Goal: Information Seeking & Learning: Learn about a topic

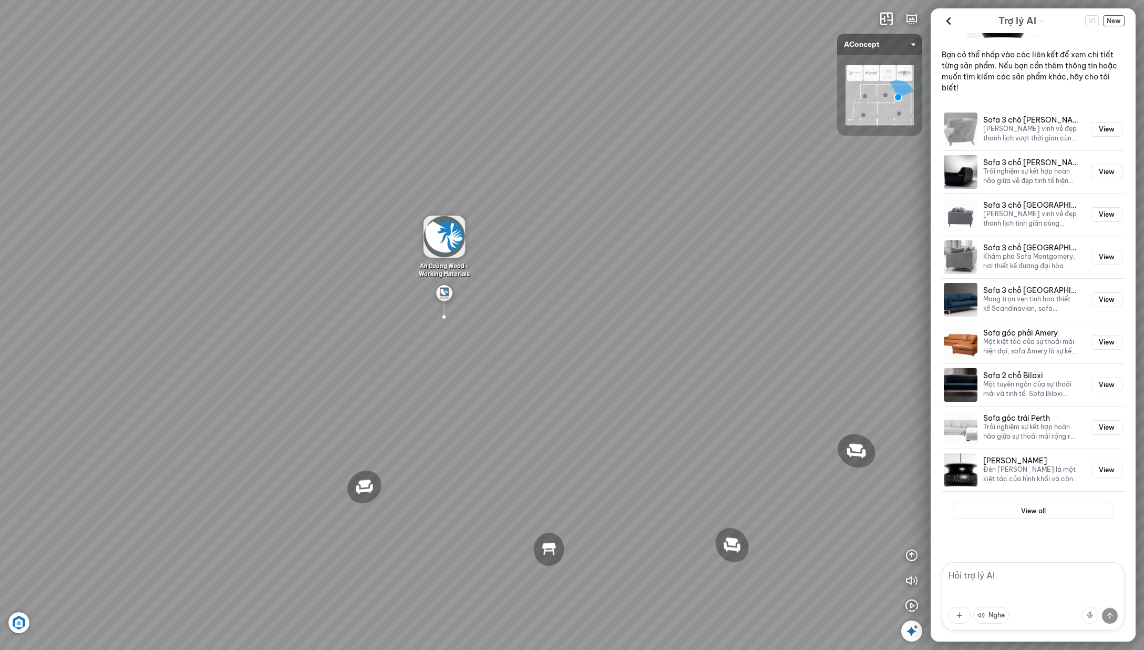
scroll to position [1325, 0]
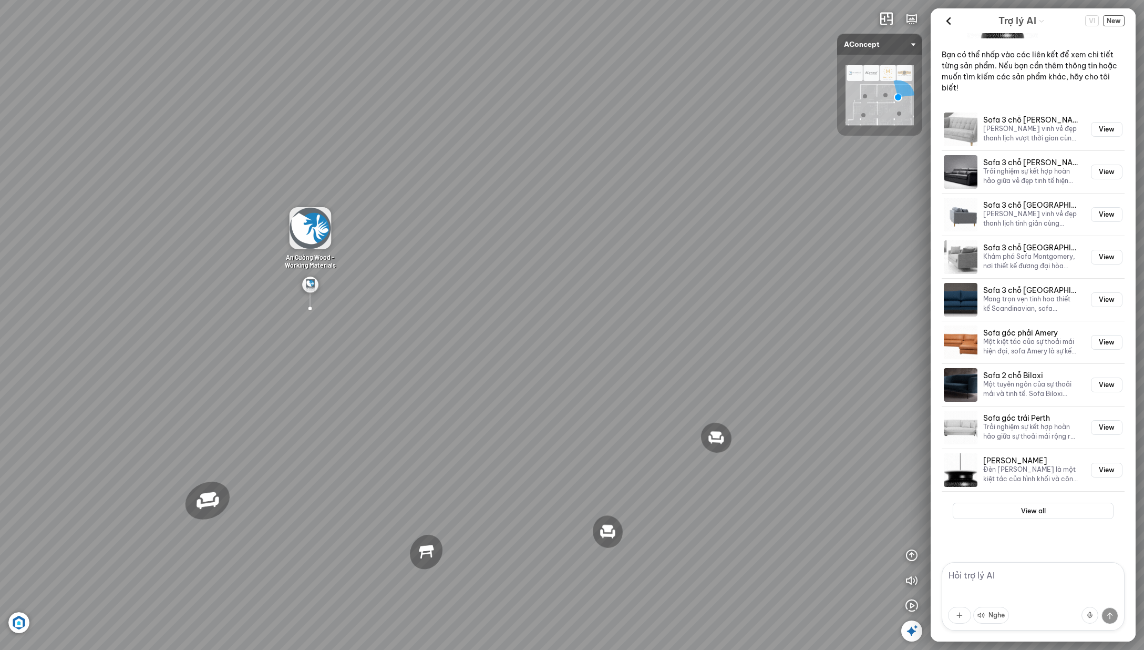
drag, startPoint x: 770, startPoint y: 243, endPoint x: 651, endPoint y: 239, distance: 118.9
click at [653, 239] on div "Đèn [PERSON_NAME] 5.300.000 VND Giường ngủ Palima 19.000.000 VND Ghế thư giãn N…" at bounding box center [572, 325] width 1144 height 650
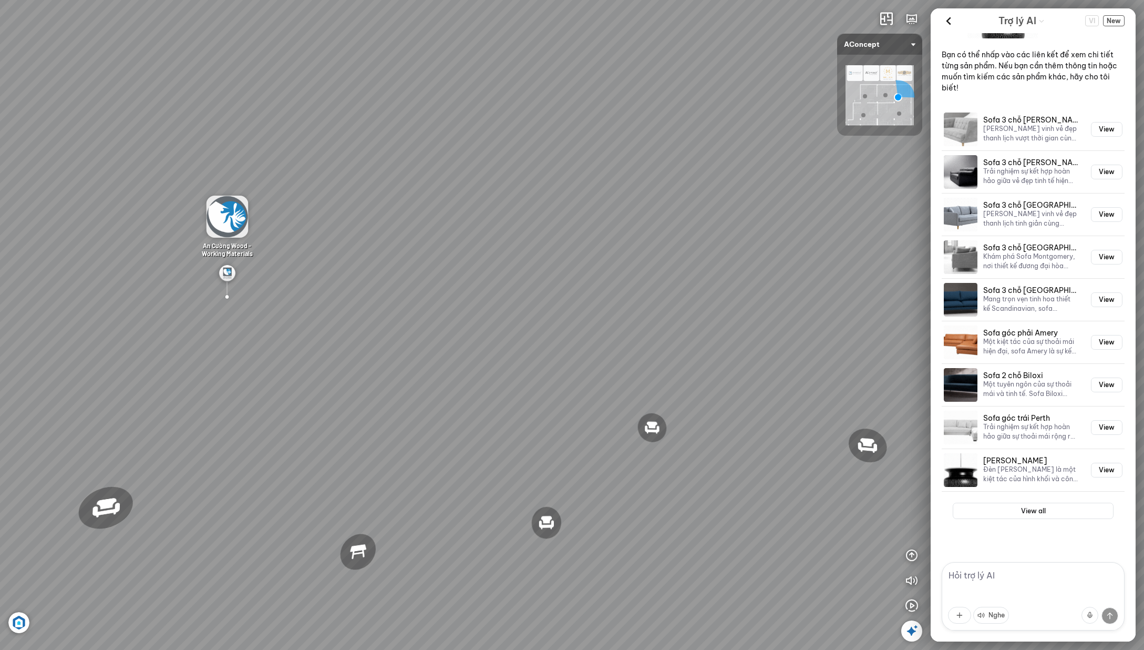
drag, startPoint x: 612, startPoint y: 281, endPoint x: 625, endPoint y: 197, distance: 85.1
click at [625, 197] on div "Đèn [PERSON_NAME] 5.300.000 VND Giường ngủ Palima 19.000.000 VND Ghế thư giãn N…" at bounding box center [572, 325] width 1144 height 650
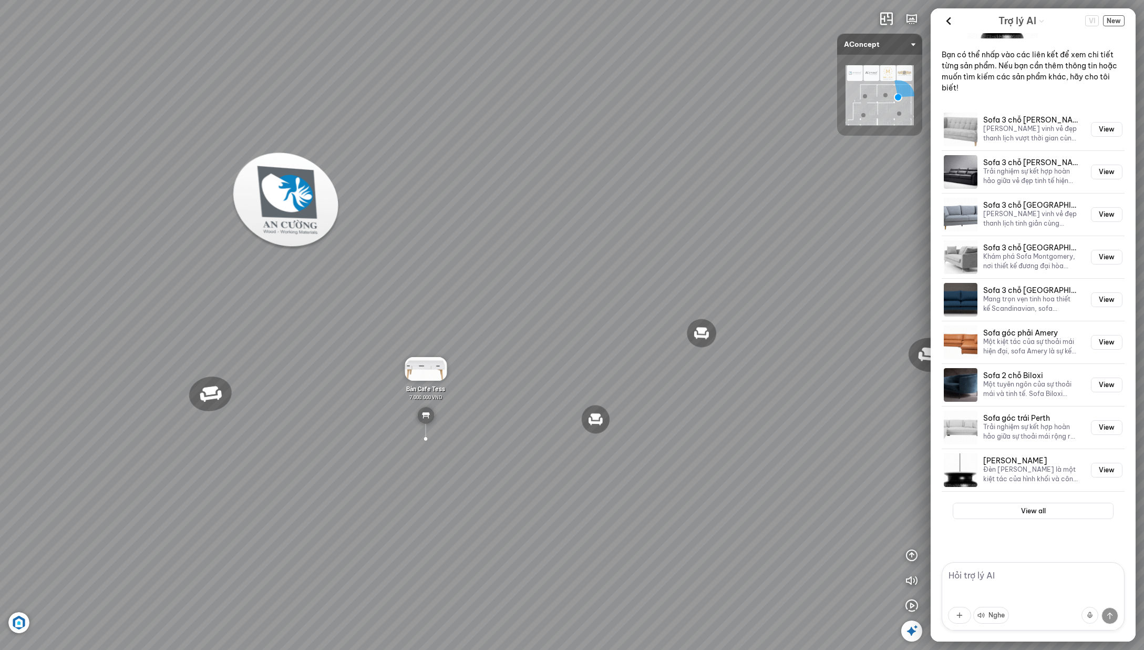
drag, startPoint x: 555, startPoint y: 221, endPoint x: 624, endPoint y: 208, distance: 71.1
click at [624, 208] on div "Đèn [PERSON_NAME] 5.300.000 VND Giường ngủ Palima 19.000.000 VND Ghế thư giãn N…" at bounding box center [572, 325] width 1144 height 650
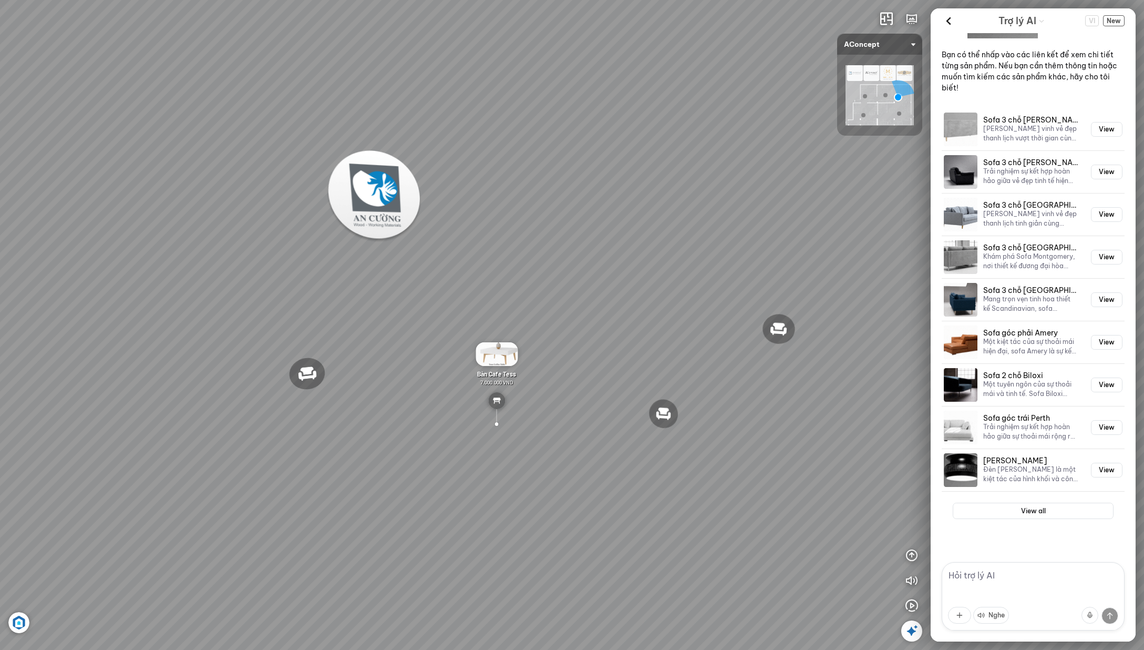
click at [758, 202] on div "Đèn [PERSON_NAME] 5.300.000 VND Giường ngủ Palima 19.000.000 VND Ghế thư giãn N…" at bounding box center [572, 325] width 1144 height 650
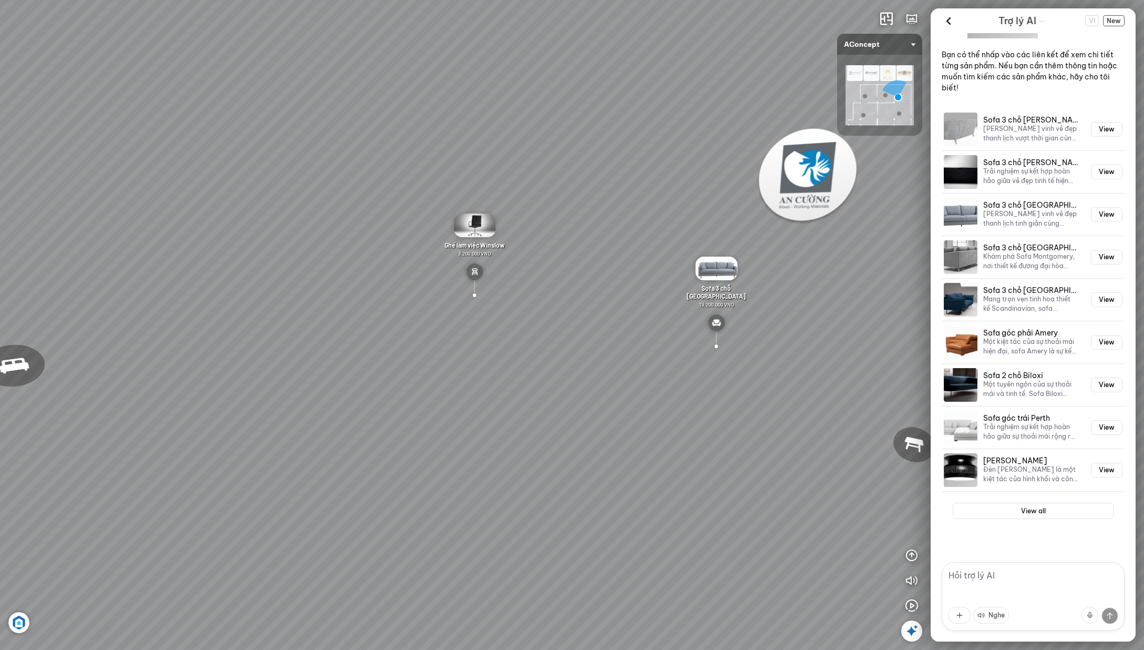
click at [715, 347] on div at bounding box center [717, 346] width 34 height 33
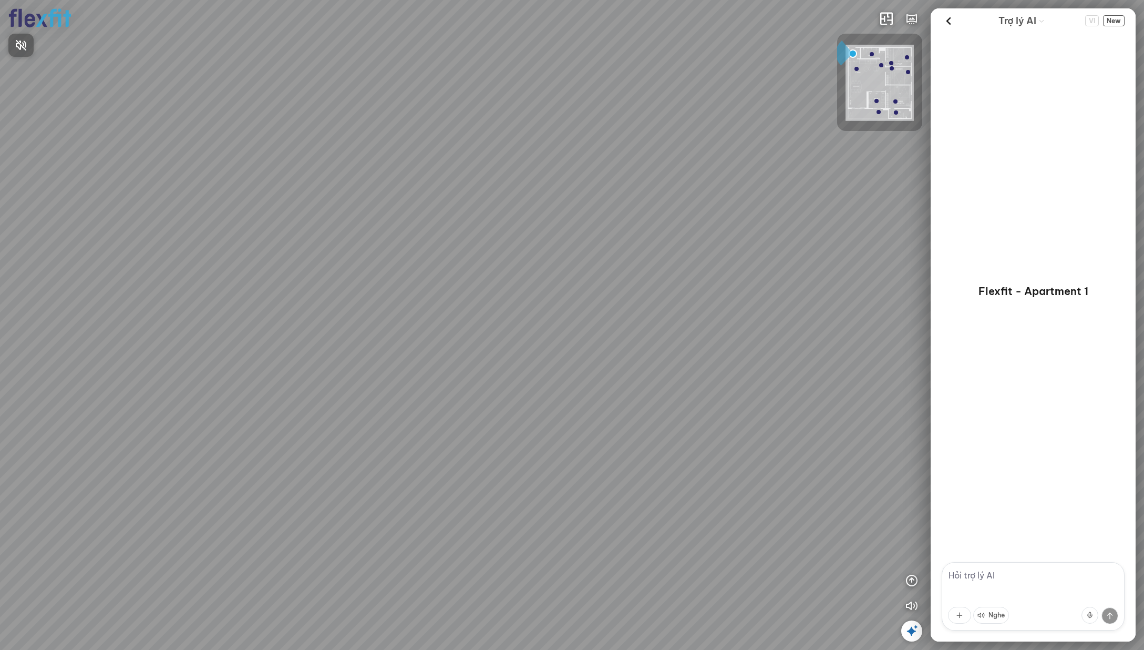
drag, startPoint x: 688, startPoint y: 376, endPoint x: 661, endPoint y: 370, distance: 27.0
click at [661, 370] on div at bounding box center [572, 325] width 1144 height 650
click at [563, 352] on div at bounding box center [572, 325] width 1144 height 650
drag, startPoint x: 620, startPoint y: 370, endPoint x: 528, endPoint y: 350, distance: 94.6
click at [528, 350] on div at bounding box center [572, 325] width 1144 height 650
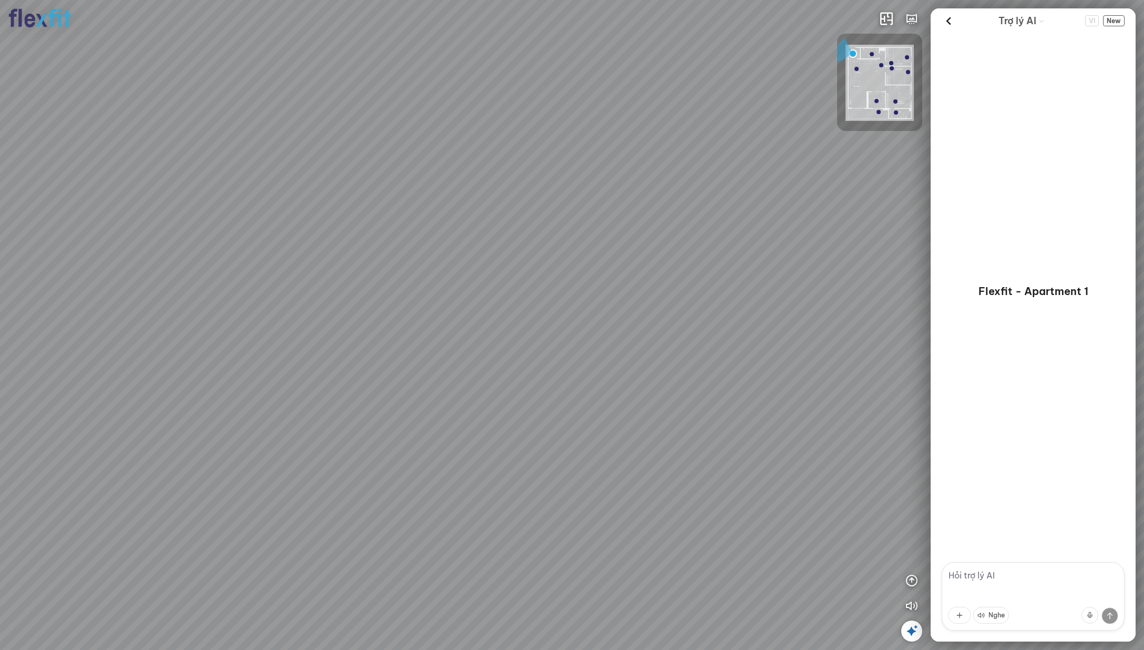
drag, startPoint x: 496, startPoint y: 355, endPoint x: 599, endPoint y: 341, distance: 104.0
click at [589, 340] on div at bounding box center [572, 325] width 1144 height 650
click at [488, 521] on div at bounding box center [572, 325] width 1144 height 650
drag, startPoint x: 508, startPoint y: 480, endPoint x: 754, endPoint y: 456, distance: 247.7
click at [755, 456] on div at bounding box center [572, 325] width 1144 height 650
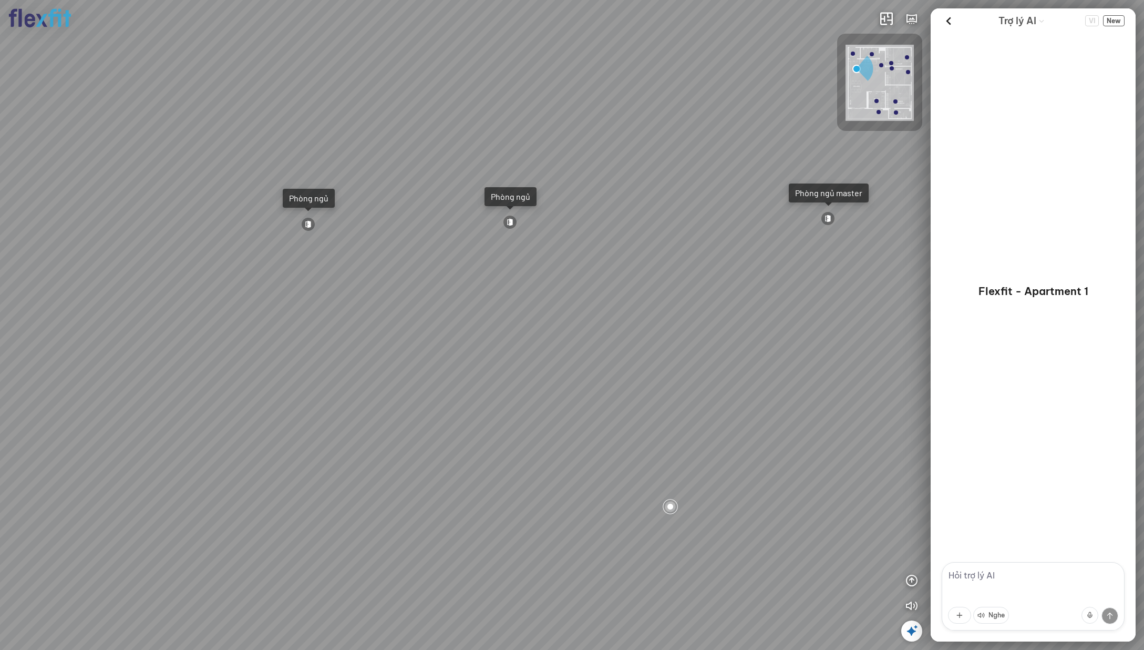
drag, startPoint x: 626, startPoint y: 445, endPoint x: 318, endPoint y: 434, distance: 308.2
click at [318, 434] on div "Ban công Bếp Phòng ngủ master Phòng ngủ Phòng ngủ" at bounding box center [572, 325] width 1144 height 650
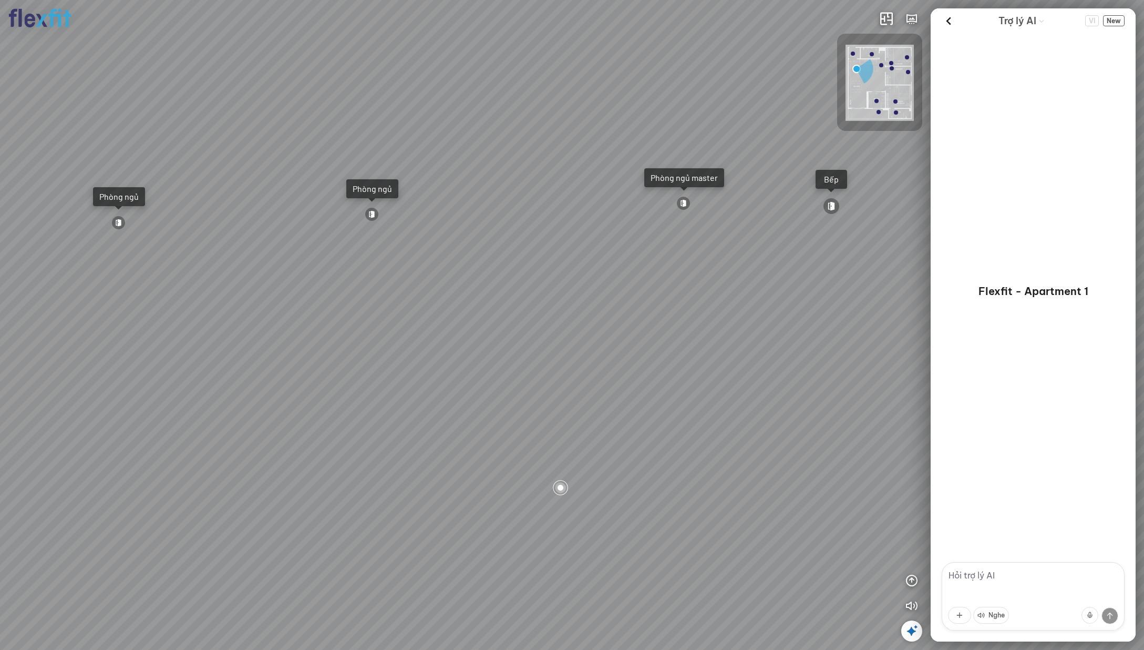
drag, startPoint x: 517, startPoint y: 433, endPoint x: 412, endPoint y: 435, distance: 105.1
click at [412, 435] on div "Ban công Bếp Phòng ngủ master Phòng ngủ Phòng ngủ" at bounding box center [572, 325] width 1144 height 650
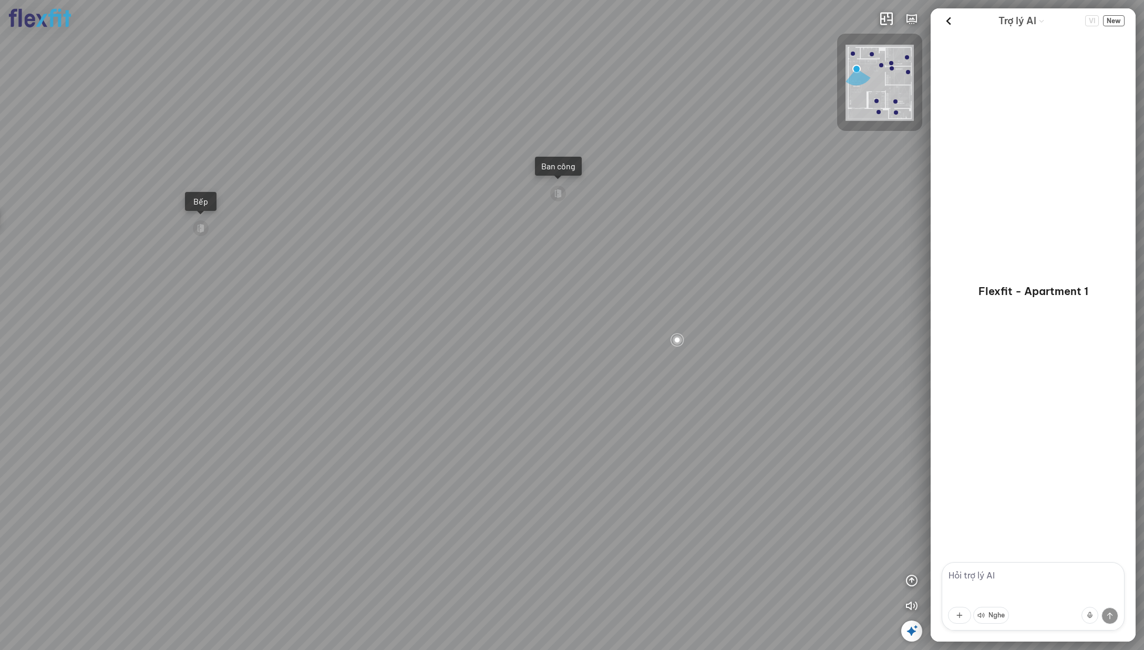
drag, startPoint x: 437, startPoint y: 430, endPoint x: 446, endPoint y: 432, distance: 9.1
click at [446, 432] on div "Ban công Bếp Phòng ngủ master Phòng ngủ Phòng ngủ" at bounding box center [572, 325] width 1144 height 650
drag, startPoint x: 737, startPoint y: 510, endPoint x: 751, endPoint y: 512, distance: 13.8
click at [752, 512] on div "Ban công Bếp Phòng ngủ master Phòng ngủ Phòng ngủ" at bounding box center [572, 325] width 1144 height 650
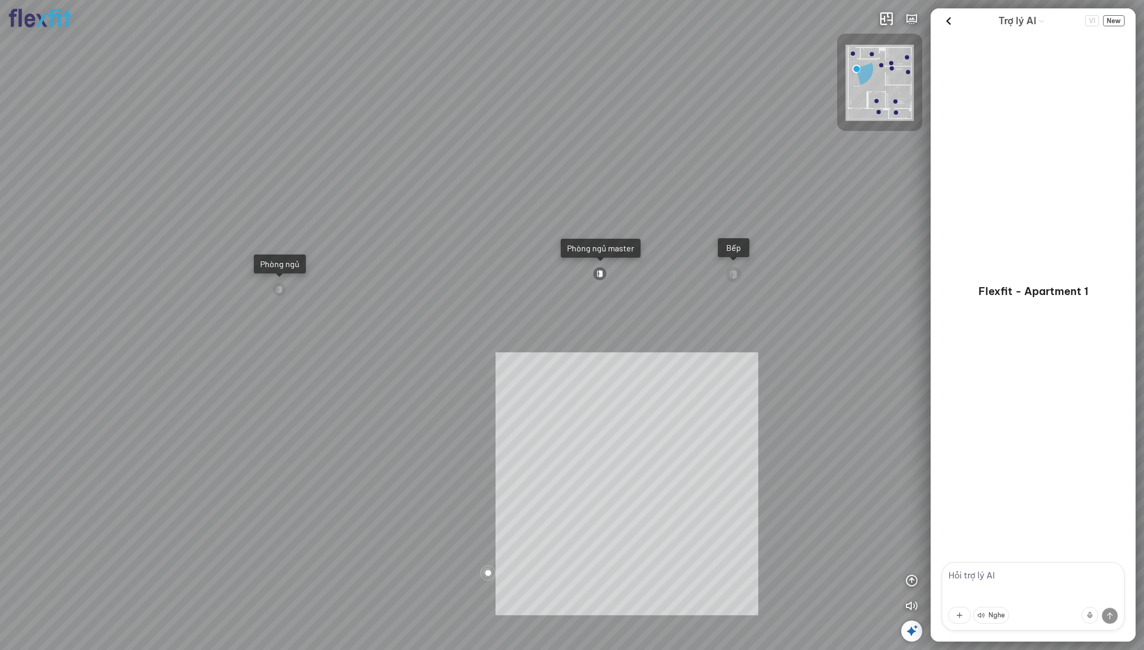
click at [621, 483] on div "Ban công Bếp Phòng ngủ master Phòng ngủ Phòng ngủ INFO: krpano 1.20.8 (build 20…" at bounding box center [572, 325] width 1144 height 650
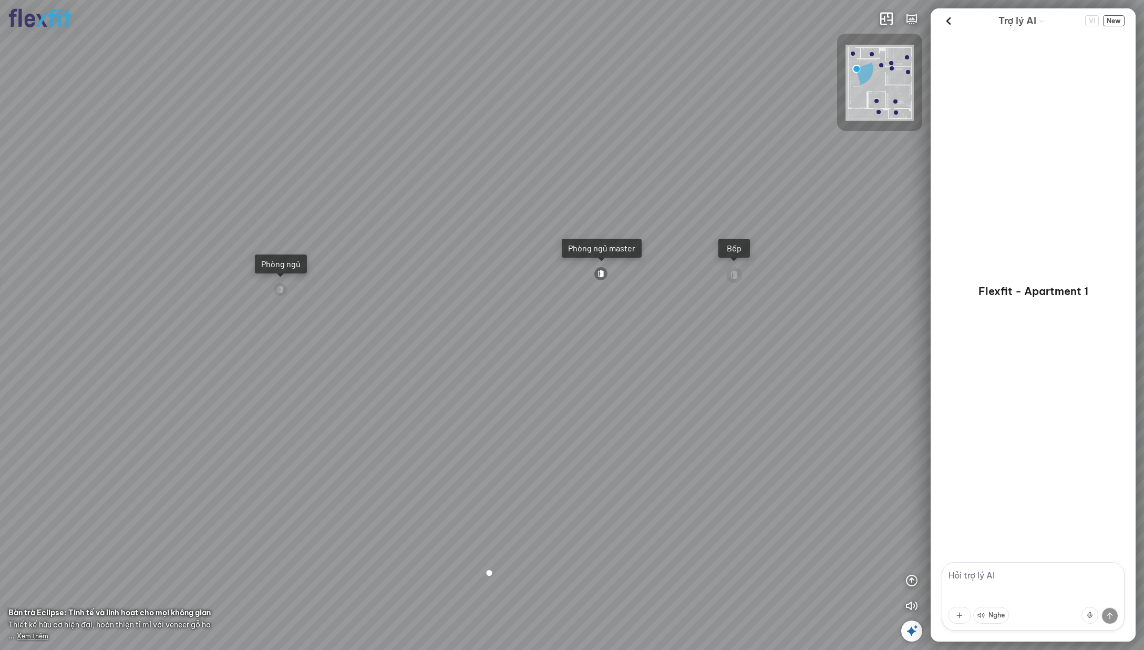
click at [599, 252] on div "Phòng ngủ master" at bounding box center [601, 248] width 67 height 11
drag, startPoint x: 615, startPoint y: 353, endPoint x: 388, endPoint y: 346, distance: 226.7
click at [388, 346] on div at bounding box center [572, 325] width 1144 height 650
click at [867, 341] on div "Phòng khách Phòng tắm master" at bounding box center [572, 325] width 1144 height 650
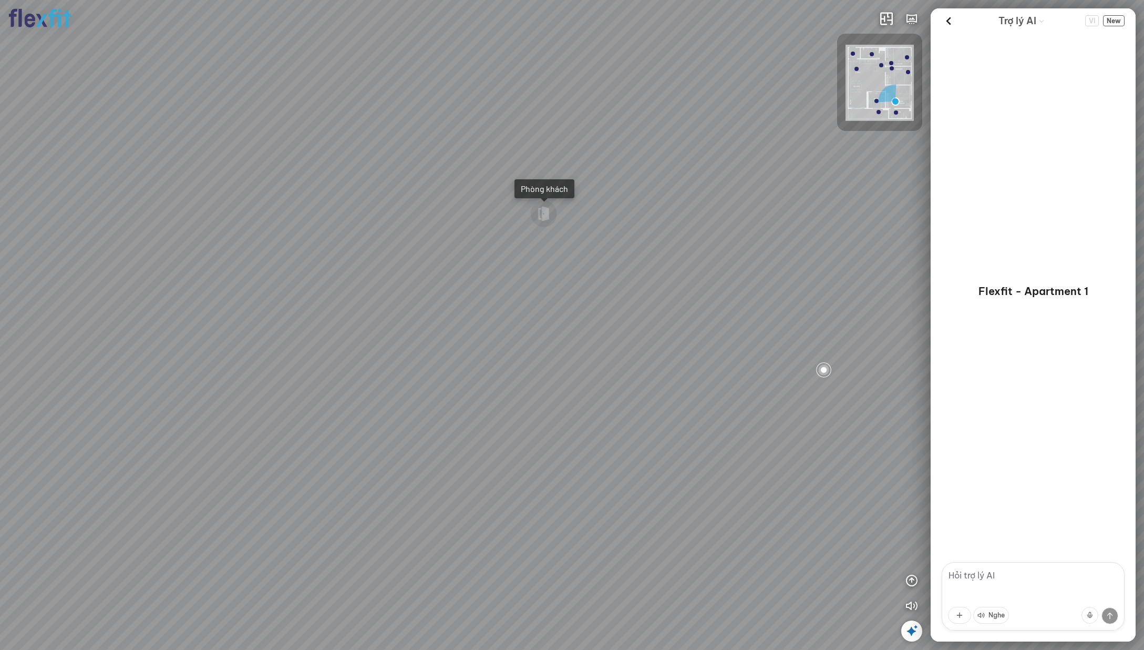
drag, startPoint x: 749, startPoint y: 335, endPoint x: 804, endPoint y: 341, distance: 55.4
click at [817, 339] on div "Phòng khách Phòng tắm master" at bounding box center [572, 325] width 1144 height 650
click at [571, 507] on div "Phòng khách Phòng tắm master" at bounding box center [572, 325] width 1144 height 650
drag, startPoint x: 697, startPoint y: 454, endPoint x: 642, endPoint y: 352, distance: 115.7
click at [642, 352] on div at bounding box center [572, 325] width 1144 height 650
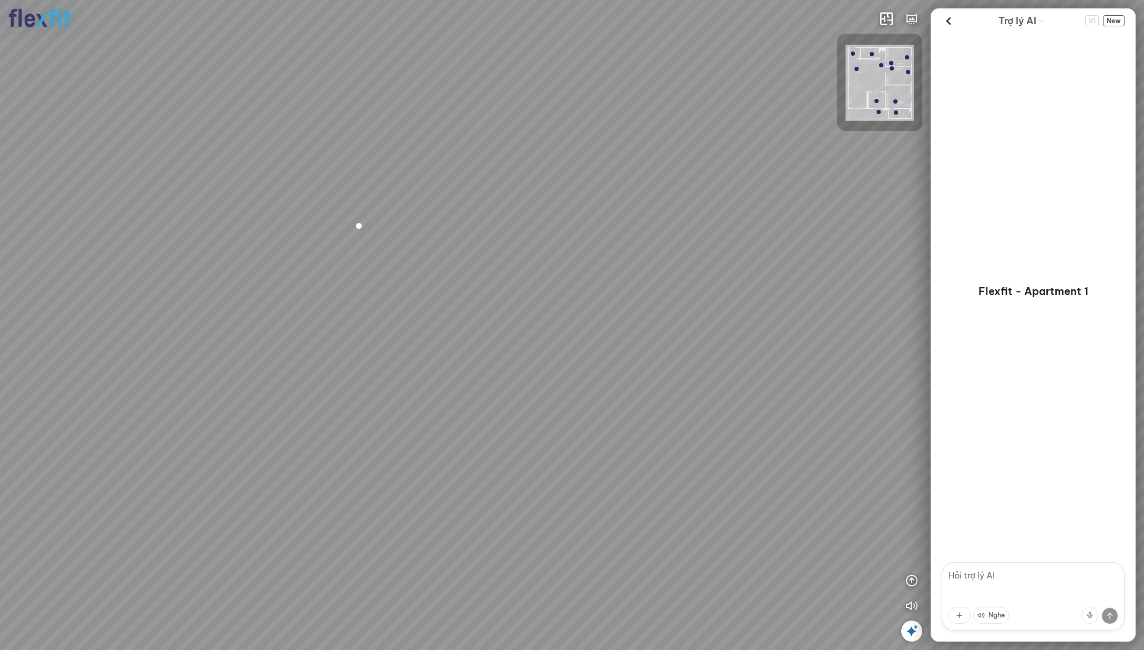
drag, startPoint x: 609, startPoint y: 362, endPoint x: 743, endPoint y: 372, distance: 134.4
click at [743, 372] on div at bounding box center [572, 325] width 1144 height 650
click at [531, 240] on div at bounding box center [529, 237] width 18 height 18
drag, startPoint x: 624, startPoint y: 524, endPoint x: 653, endPoint y: 470, distance: 60.9
click at [631, 474] on div at bounding box center [572, 325] width 1144 height 650
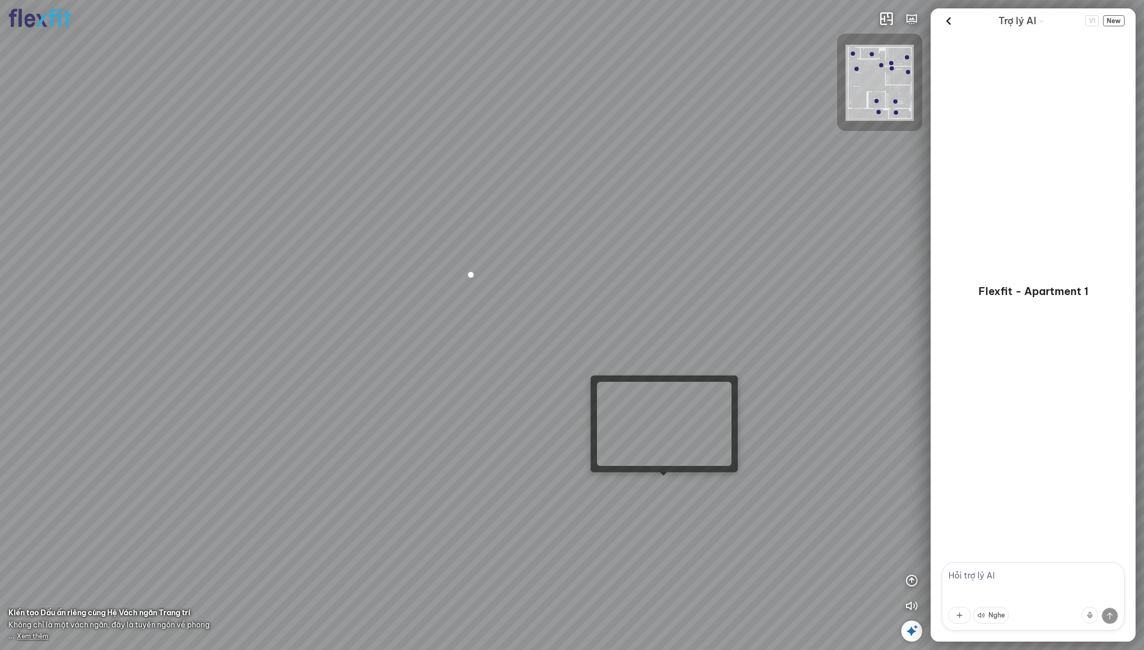
click at [671, 480] on div at bounding box center [572, 325] width 1144 height 650
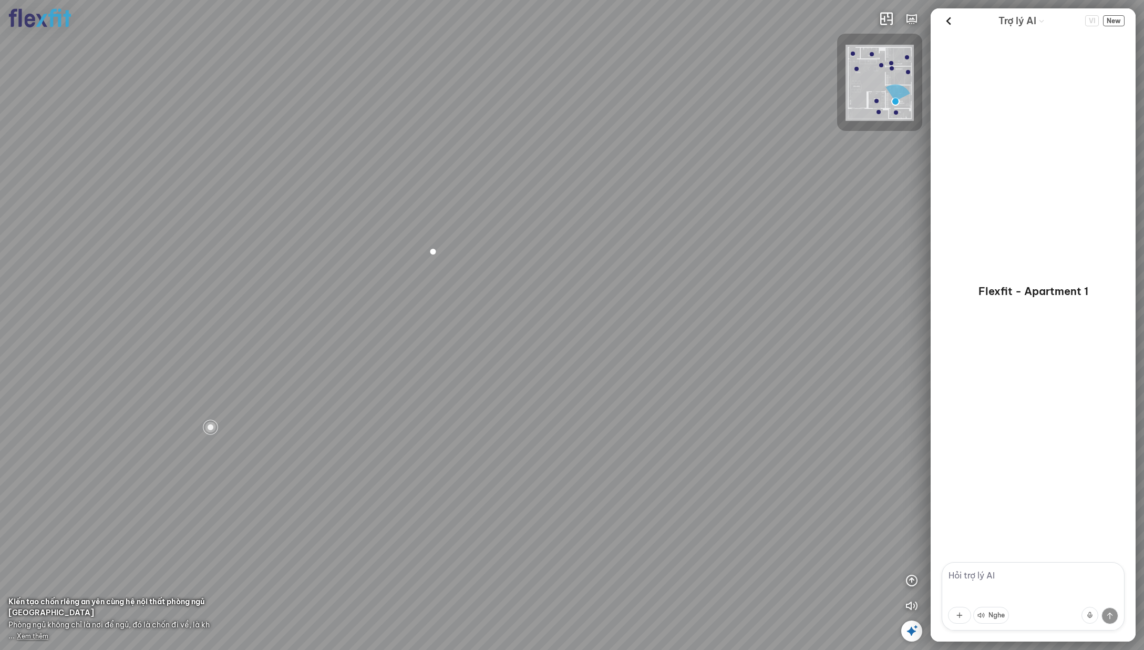
drag, startPoint x: 701, startPoint y: 512, endPoint x: 794, endPoint y: 505, distance: 93.8
click at [792, 505] on div "Phòng khách Phòng tắm master" at bounding box center [572, 325] width 1144 height 650
click at [527, 484] on div "Phòng khách Phòng tắm master" at bounding box center [572, 325] width 1144 height 650
click at [629, 231] on div at bounding box center [629, 230] width 18 height 18
click at [463, 325] on div at bounding box center [465, 326] width 18 height 18
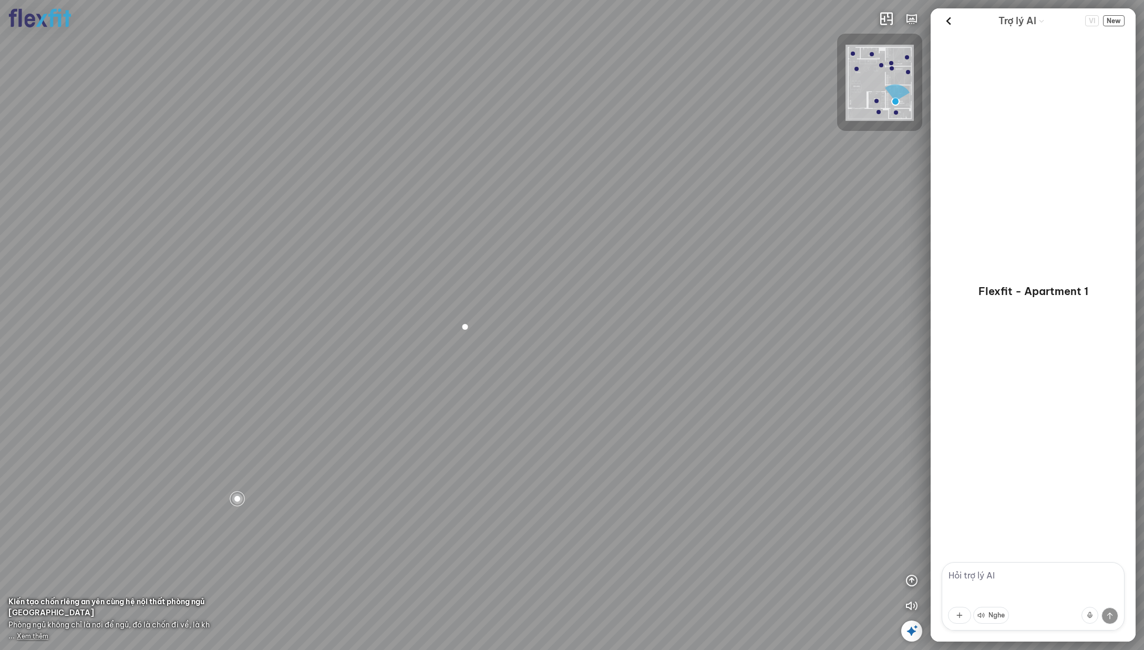
drag, startPoint x: 538, startPoint y: 412, endPoint x: 325, endPoint y: 397, distance: 213.4
click at [325, 397] on div "Phòng khách Phòng tắm master" at bounding box center [572, 325] width 1144 height 650
drag, startPoint x: 823, startPoint y: 434, endPoint x: 495, endPoint y: 386, distance: 331.0
click at [495, 386] on div "Phòng khách Phòng tắm master" at bounding box center [572, 325] width 1144 height 650
click at [654, 452] on div at bounding box center [654, 452] width 18 height 18
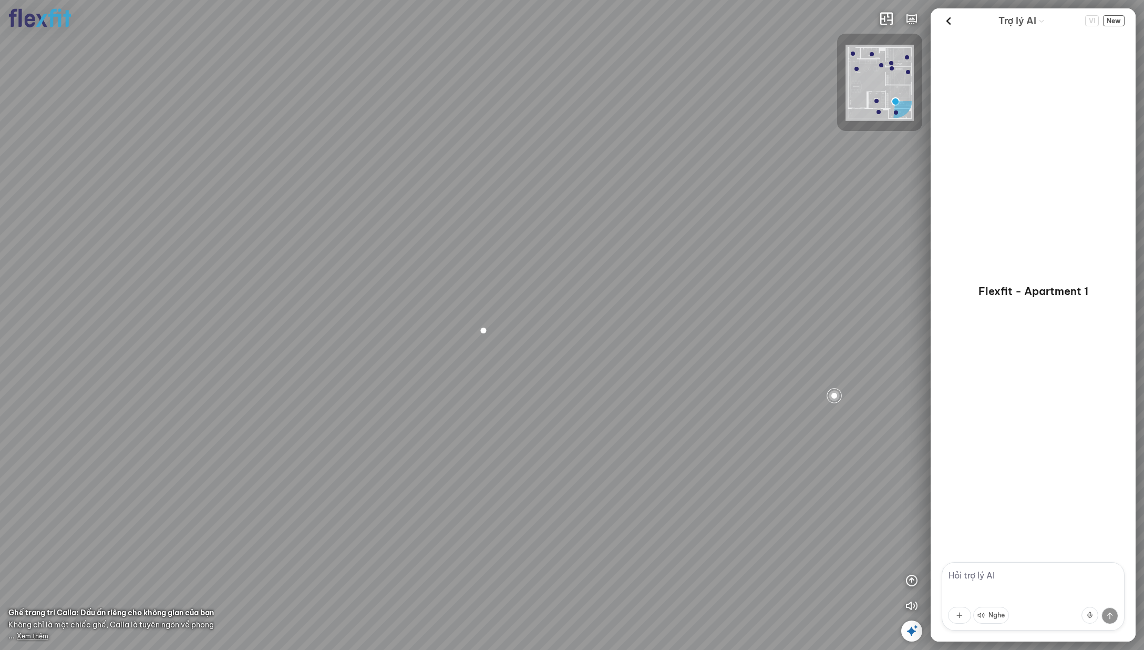
click at [484, 331] on div at bounding box center [484, 330] width 18 height 18
drag, startPoint x: 678, startPoint y: 380, endPoint x: 560, endPoint y: 373, distance: 118.5
click at [560, 373] on div "Phòng khách Phòng tắm master" at bounding box center [572, 325] width 1144 height 650
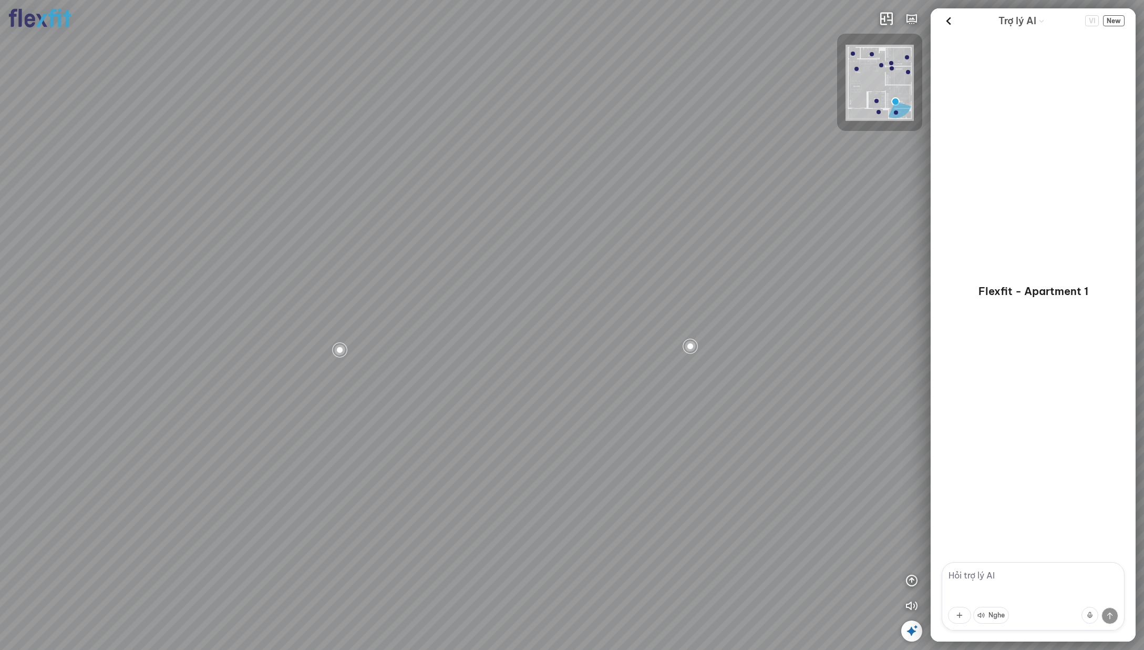
click at [339, 348] on div at bounding box center [340, 350] width 18 height 18
click at [946, 25] on icon at bounding box center [949, 21] width 16 height 16
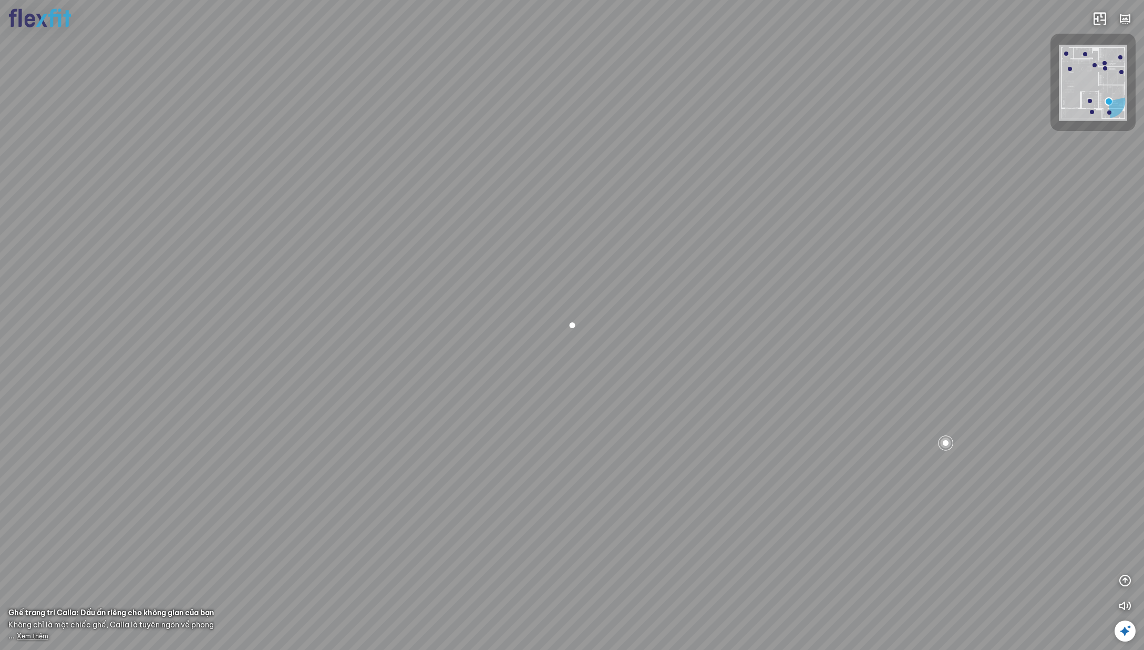
click at [571, 329] on div at bounding box center [572, 325] width 18 height 18
click at [34, 637] on span "Xem thêm" at bounding box center [33, 636] width 32 height 8
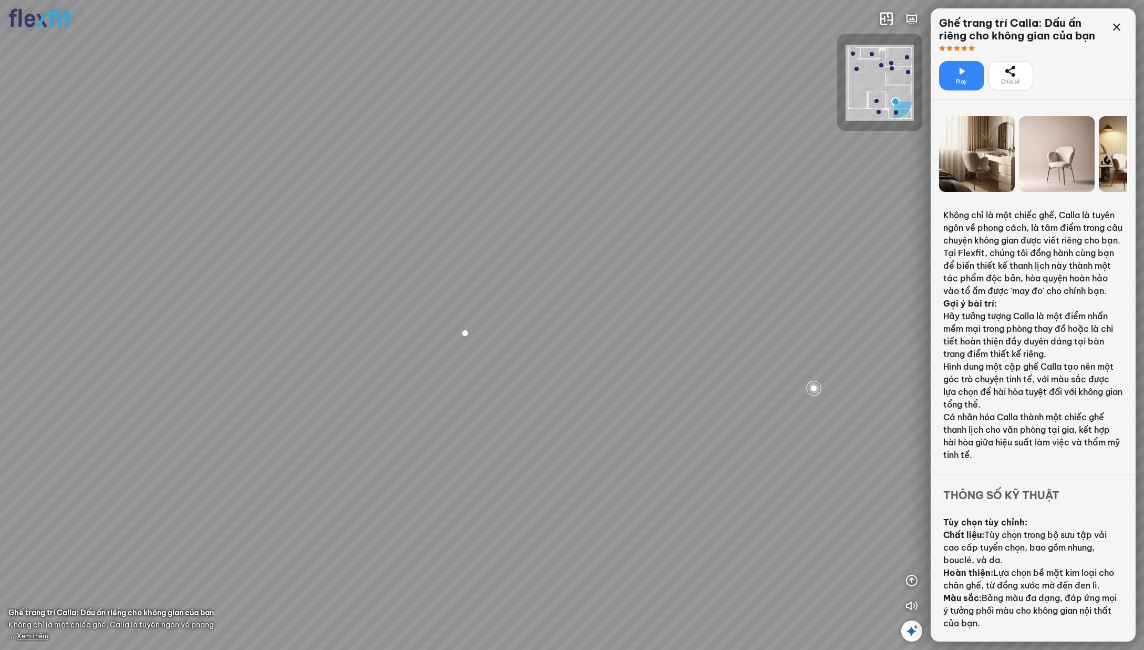
click at [466, 334] on div at bounding box center [465, 333] width 18 height 18
click at [815, 386] on div at bounding box center [814, 388] width 18 height 18
click at [465, 332] on div at bounding box center [468, 333] width 18 height 18
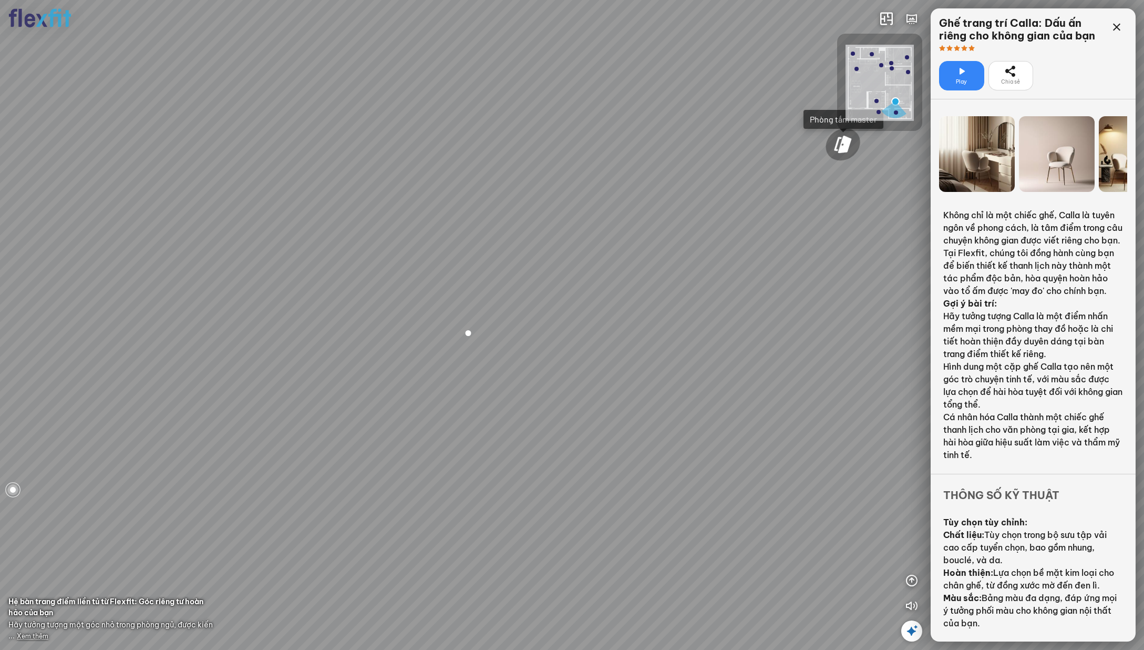
click at [465, 332] on div at bounding box center [468, 333] width 18 height 18
drag, startPoint x: 354, startPoint y: 468, endPoint x: 557, endPoint y: 476, distance: 203.6
click at [557, 476] on div "Phòng khách Phòng tắm master" at bounding box center [572, 325] width 1144 height 650
click at [340, 347] on div at bounding box center [340, 350] width 18 height 18
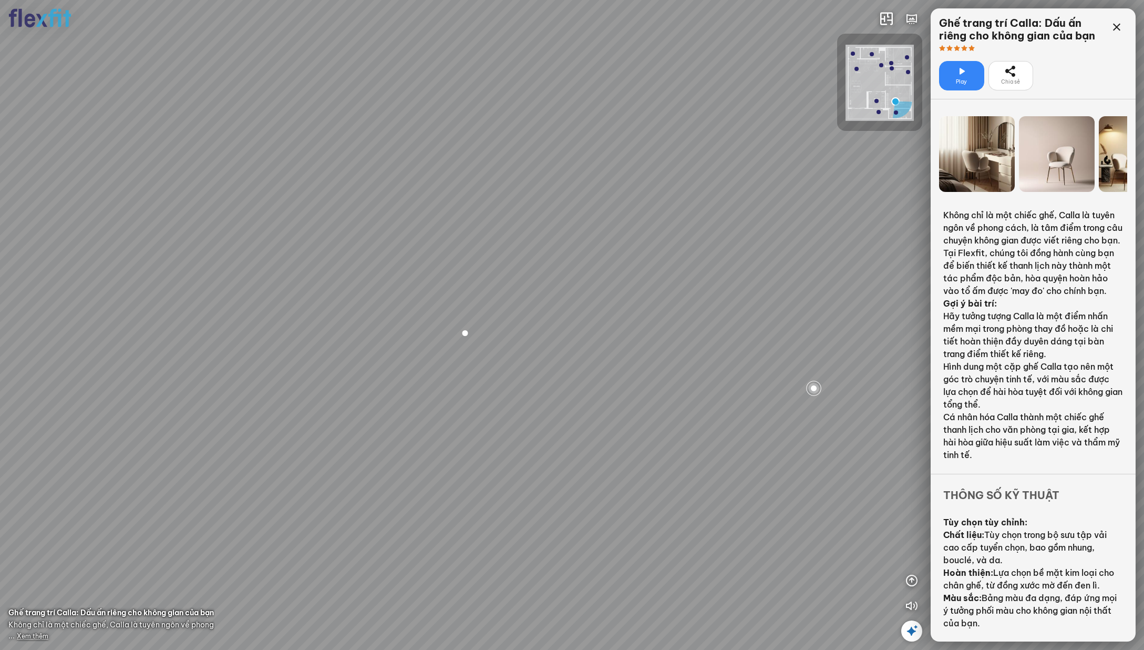
scroll to position [13, 0]
drag, startPoint x: 752, startPoint y: 408, endPoint x: 707, endPoint y: 403, distance: 44.9
click at [707, 403] on div "Phòng khách Phòng tắm master" at bounding box center [572, 325] width 1144 height 650
click at [683, 347] on div at bounding box center [684, 347] width 18 height 18
click at [32, 638] on span "Xem thêm" at bounding box center [33, 636] width 32 height 8
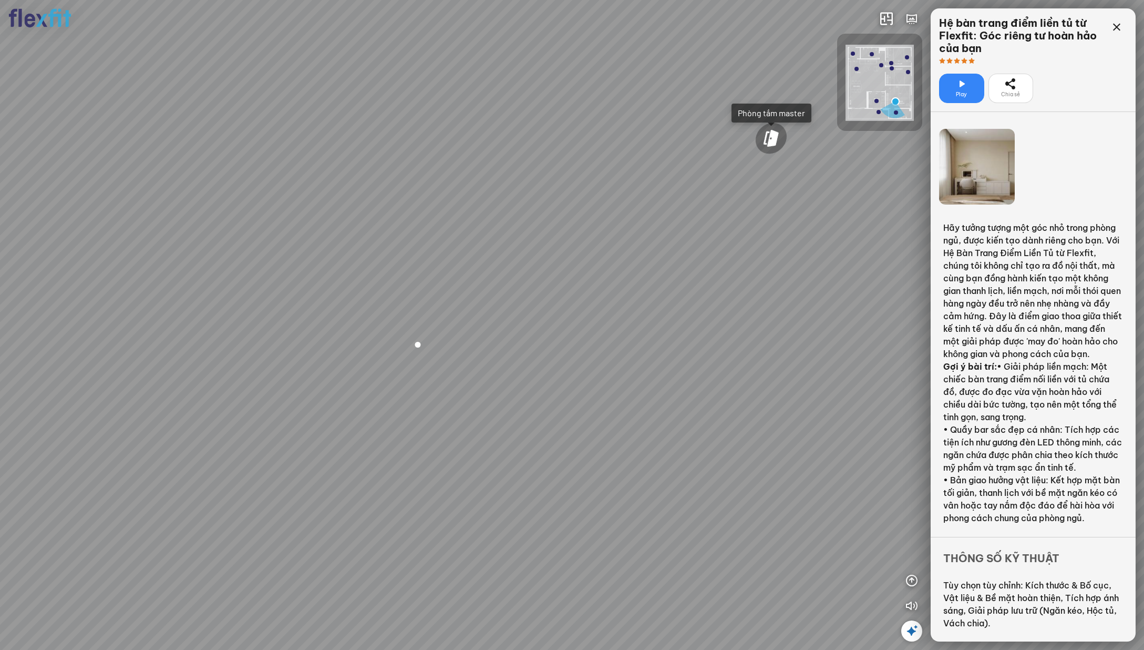
drag, startPoint x: 498, startPoint y: 433, endPoint x: 621, endPoint y: 442, distance: 122.8
click at [581, 438] on div "Phòng khách Phòng tắm master" at bounding box center [572, 325] width 1144 height 650
click at [428, 342] on div at bounding box center [431, 346] width 18 height 18
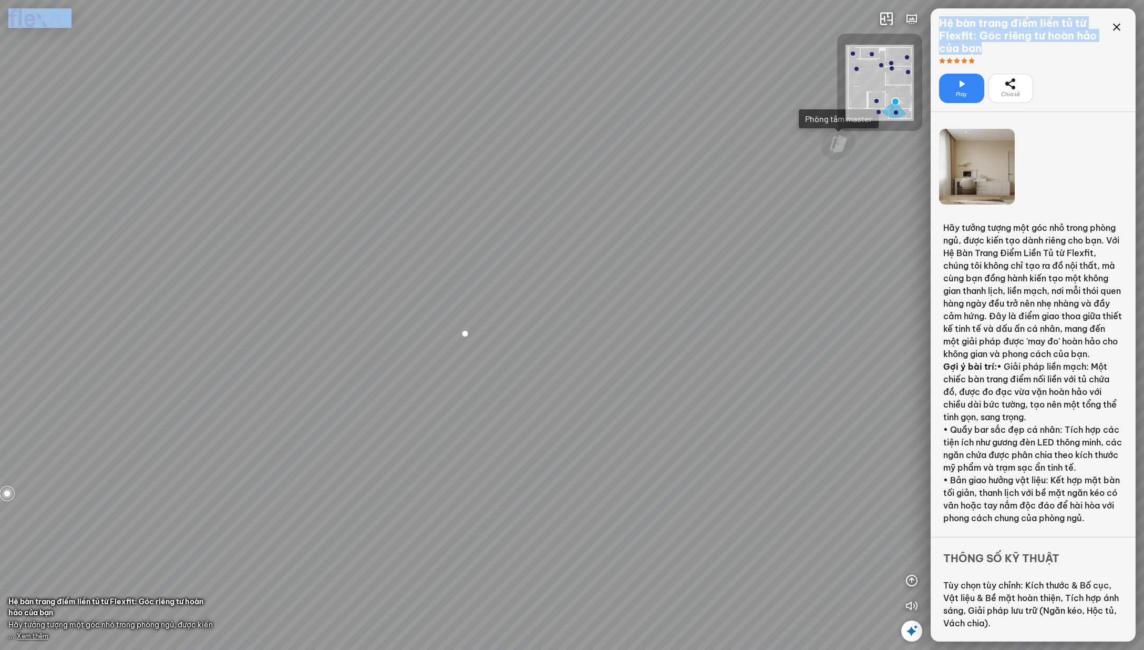
drag, startPoint x: 992, startPoint y: 55, endPoint x: 928, endPoint y: 25, distance: 70.3
click at [928, 25] on div "Phòng khách Phòng tắm master INFO: krpano 1.20.8 (build 2020-09-15) INFO: HTML5…" at bounding box center [572, 325] width 1144 height 650
click at [1044, 34] on div "Hệ bàn trang điểm liền tủ từ Flexfit: Góc riêng tư hoàn hảo của bạn" at bounding box center [1022, 36] width 167 height 38
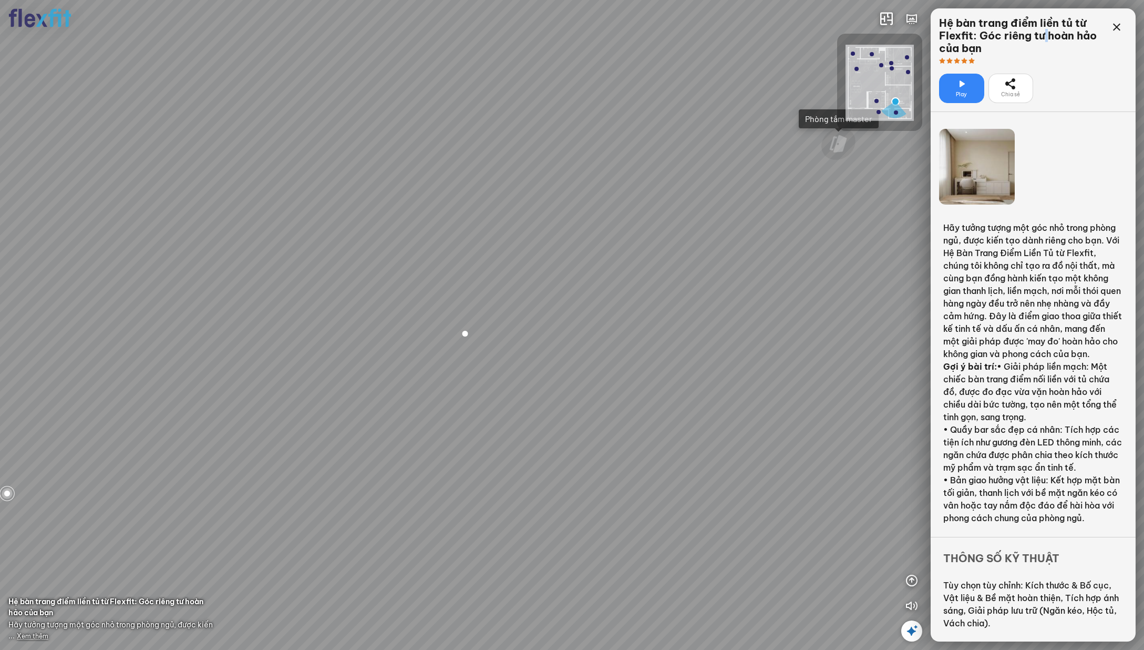
click at [1044, 34] on div "Hệ bàn trang điểm liền tủ từ Flexfit: Góc riêng tư hoàn hảo của bạn" at bounding box center [1022, 36] width 167 height 38
click at [1045, 58] on div at bounding box center [1022, 60] width 167 height 11
click at [1114, 29] on icon at bounding box center [1117, 27] width 13 height 13
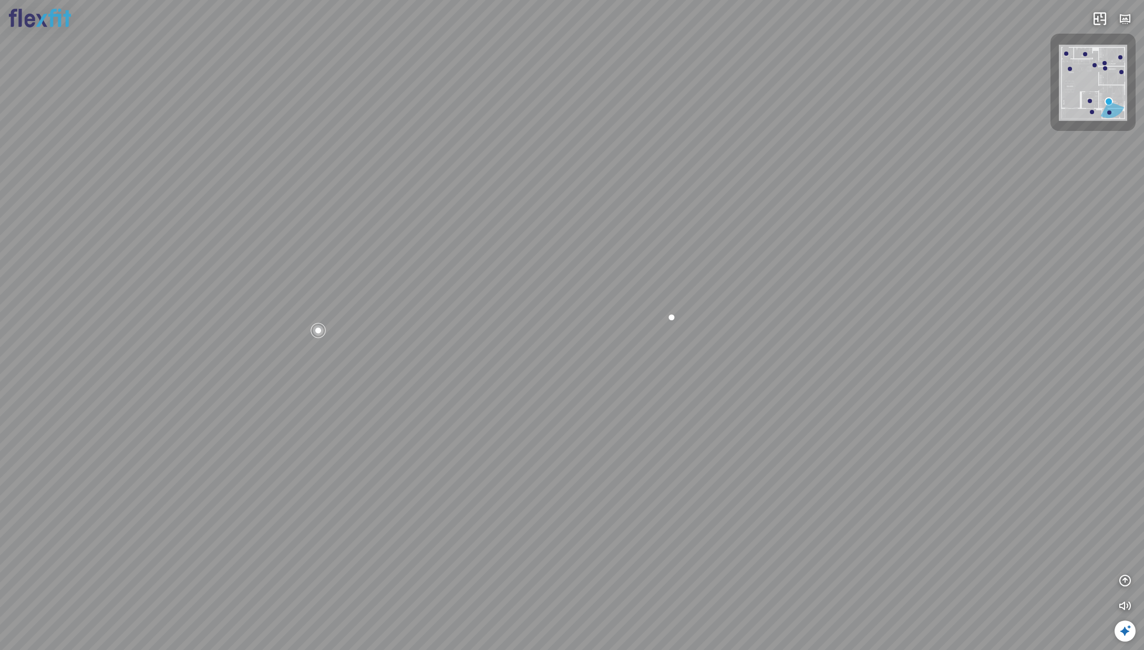
drag, startPoint x: 636, startPoint y: 252, endPoint x: 763, endPoint y: 236, distance: 127.7
click at [763, 236] on div "Phòng khách Phòng tắm master" at bounding box center [572, 325] width 1144 height 650
click at [673, 316] on div at bounding box center [674, 317] width 18 height 18
click at [673, 316] on div "Phòng khách Phòng tắm master" at bounding box center [572, 325] width 1144 height 650
click at [572, 323] on div at bounding box center [572, 325] width 18 height 18
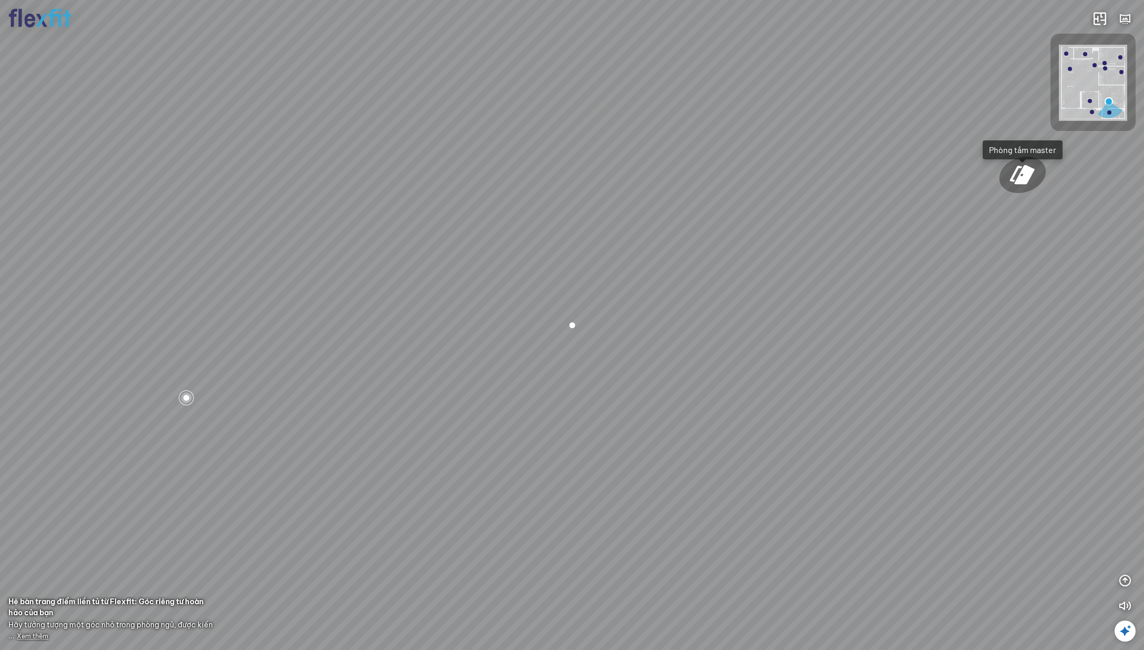
click at [572, 323] on div at bounding box center [572, 325] width 18 height 18
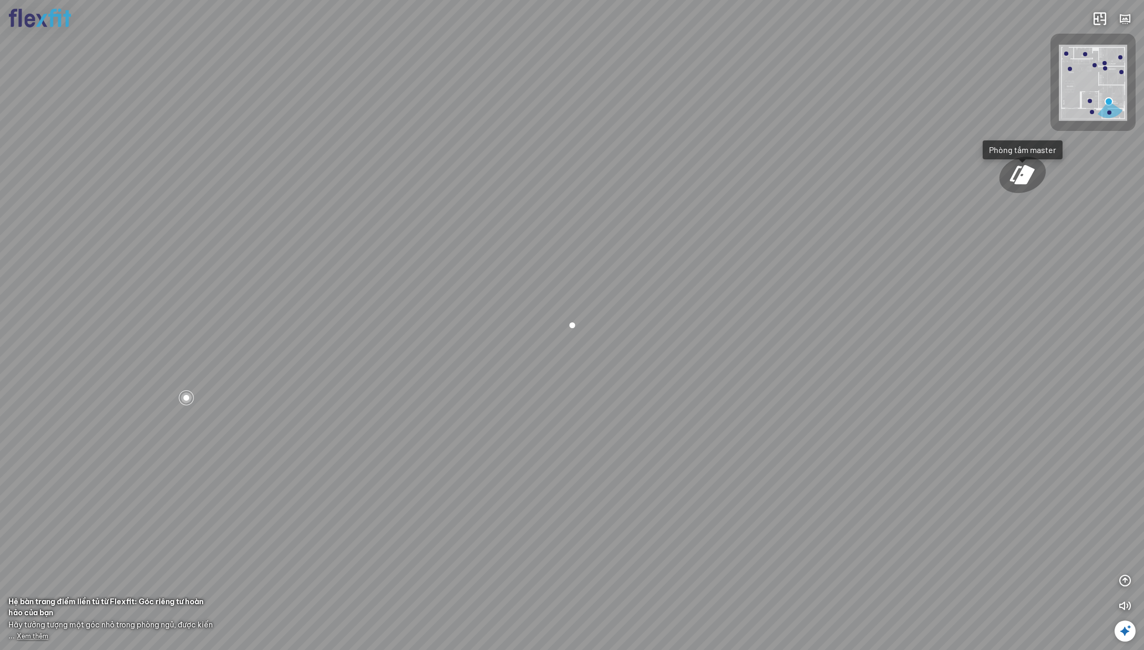
click at [572, 323] on div at bounding box center [572, 325] width 18 height 18
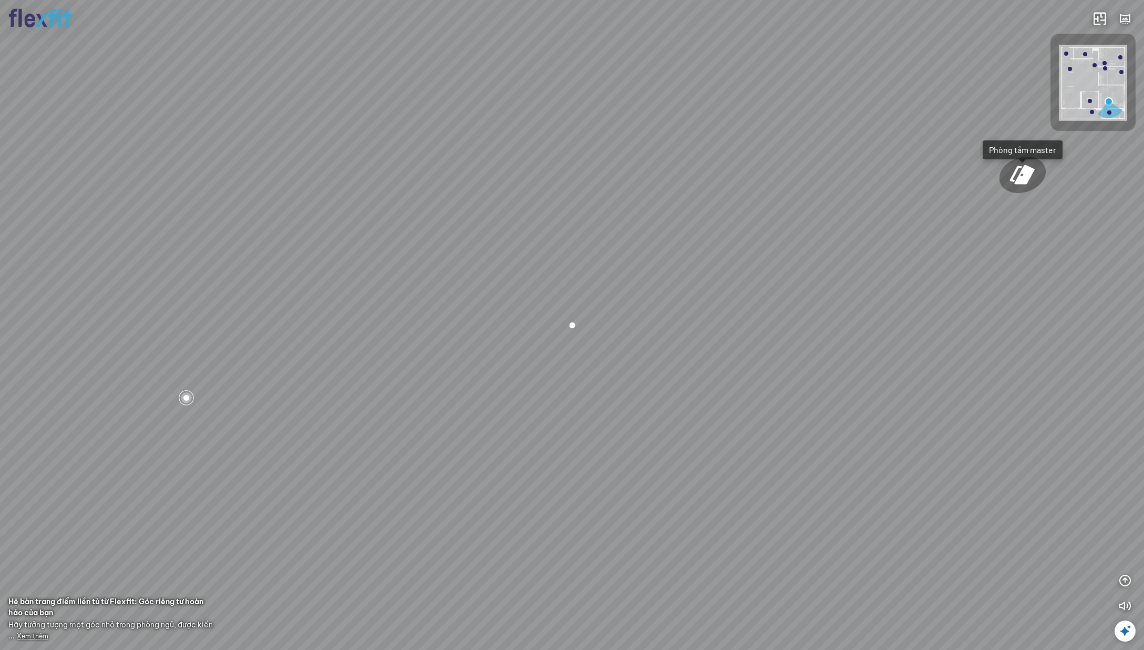
click at [572, 323] on div at bounding box center [572, 325] width 18 height 18
click at [572, 327] on div at bounding box center [572, 325] width 18 height 18
click at [184, 398] on div at bounding box center [187, 397] width 18 height 18
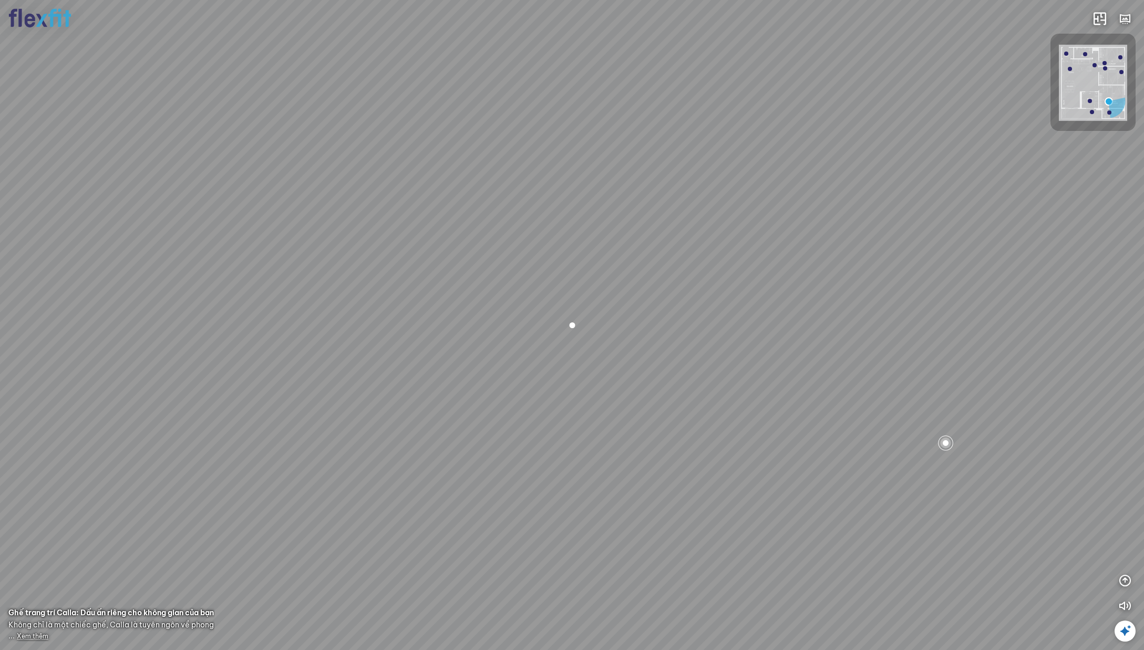
click at [943, 443] on div at bounding box center [946, 443] width 18 height 18
drag, startPoint x: 1010, startPoint y: 273, endPoint x: 735, endPoint y: 258, distance: 275.8
click at [736, 258] on div "Phòng khách Phòng tắm master" at bounding box center [572, 325] width 1144 height 650
drag, startPoint x: 643, startPoint y: 414, endPoint x: 790, endPoint y: 438, distance: 148.6
click at [790, 438] on div "Phòng khách Phòng tắm master" at bounding box center [572, 325] width 1144 height 650
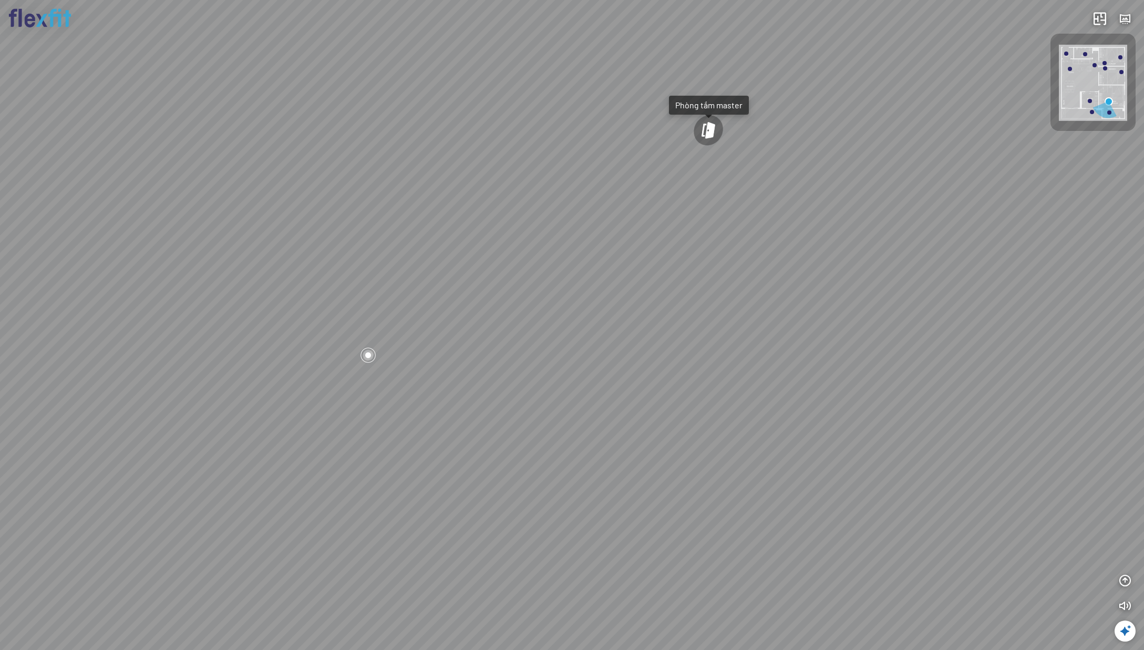
drag, startPoint x: 318, startPoint y: 347, endPoint x: 483, endPoint y: 381, distance: 167.8
click at [483, 381] on div "Phòng khách Phòng tắm master" at bounding box center [572, 325] width 1144 height 650
click at [578, 385] on div at bounding box center [579, 381] width 18 height 18
drag, startPoint x: 652, startPoint y: 343, endPoint x: 891, endPoint y: 351, distance: 239.3
click at [894, 351] on div "Phòng khách Phòng tắm master" at bounding box center [572, 325] width 1144 height 650
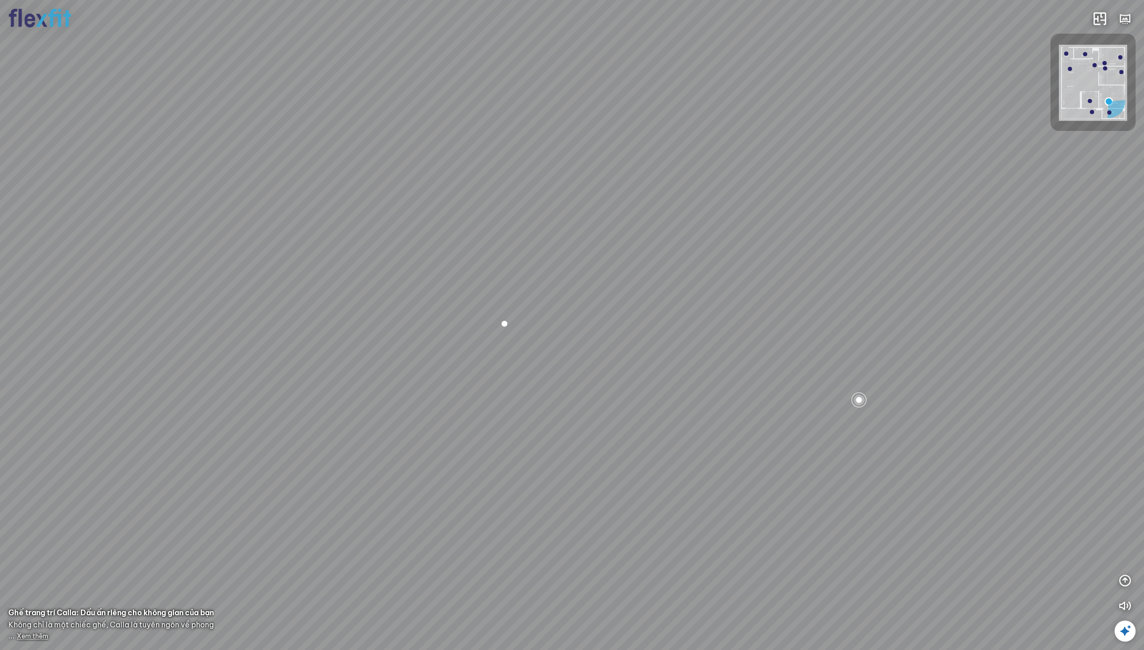
click at [504, 324] on div at bounding box center [505, 323] width 18 height 18
drag, startPoint x: 485, startPoint y: 382, endPoint x: 479, endPoint y: 433, distance: 51.3
click at [479, 433] on div "Phòng khách Phòng tắm master" at bounding box center [572, 325] width 1144 height 650
drag, startPoint x: 651, startPoint y: 338, endPoint x: 442, endPoint y: 322, distance: 210.4
click at [465, 324] on div "Phòng khách Phòng tắm master" at bounding box center [572, 325] width 1144 height 650
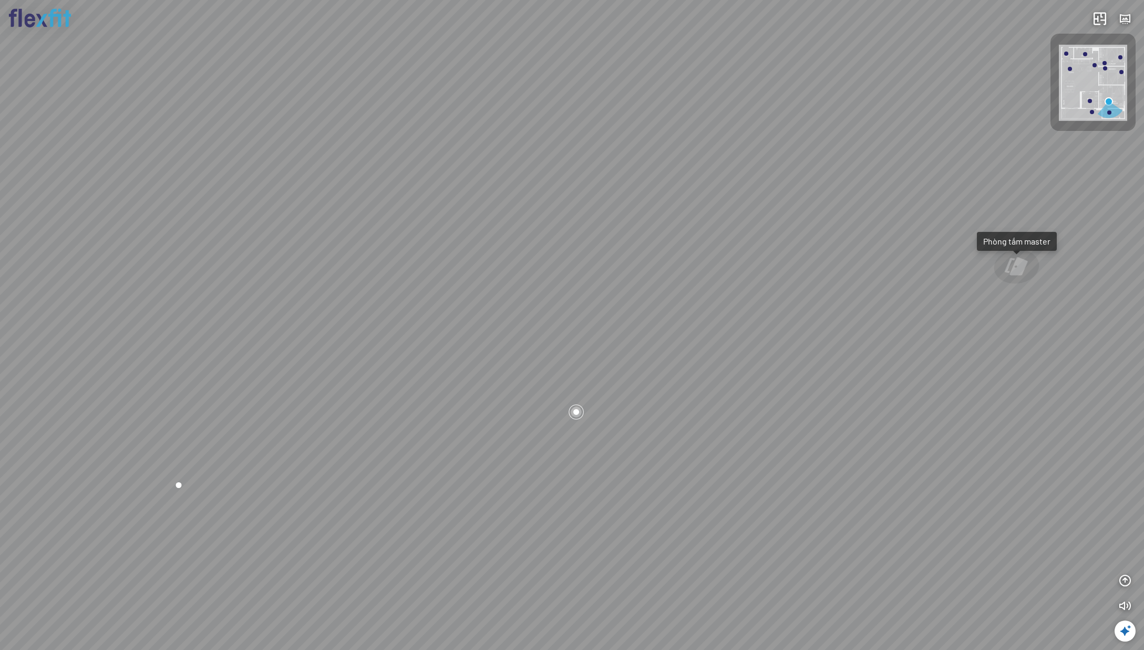
drag, startPoint x: 380, startPoint y: 317, endPoint x: 386, endPoint y: 317, distance: 5.8
click at [400, 320] on div "Phòng khách Phòng tắm master" at bounding box center [572, 325] width 1144 height 650
drag, startPoint x: 615, startPoint y: 270, endPoint x: 269, endPoint y: 270, distance: 346.9
click at [328, 270] on div "Phòng khách Phòng tắm master" at bounding box center [572, 325] width 1144 height 650
click at [443, 227] on div at bounding box center [441, 229] width 33 height 32
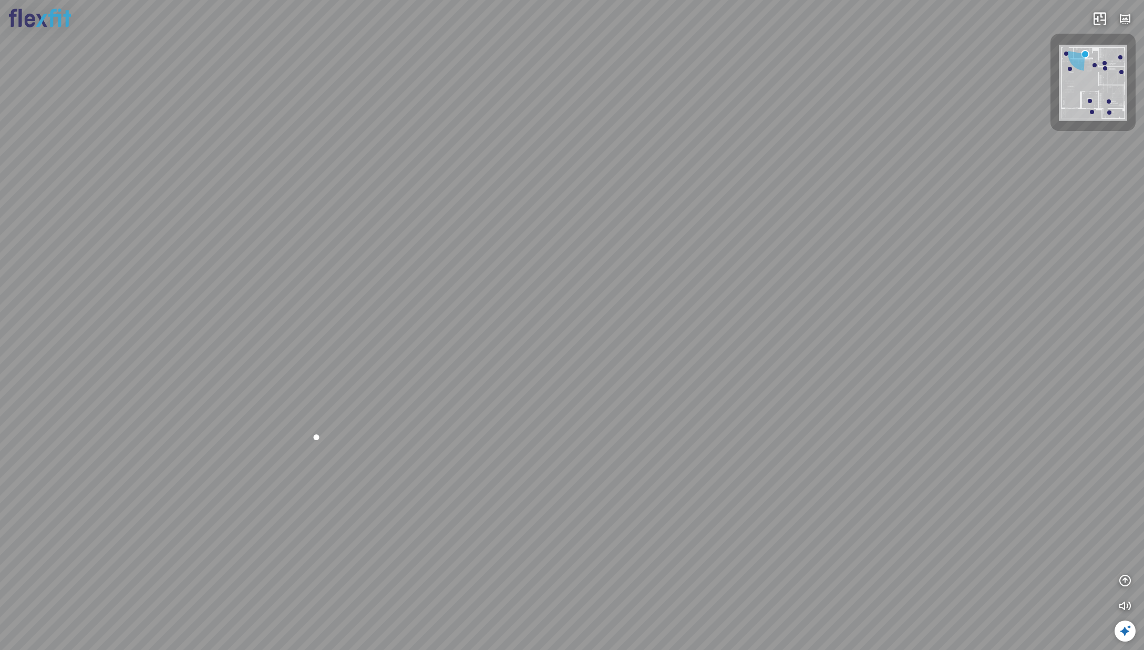
drag, startPoint x: 917, startPoint y: 378, endPoint x: 580, endPoint y: 331, distance: 340.7
click at [668, 346] on div at bounding box center [572, 325] width 1144 height 650
click at [659, 230] on div at bounding box center [572, 325] width 1144 height 650
drag, startPoint x: 915, startPoint y: 300, endPoint x: 875, endPoint y: 291, distance: 40.8
click at [875, 291] on div "Bếp WC Phòng ngủ master Phòng ngủ Phòng ngủ" at bounding box center [572, 325] width 1144 height 650
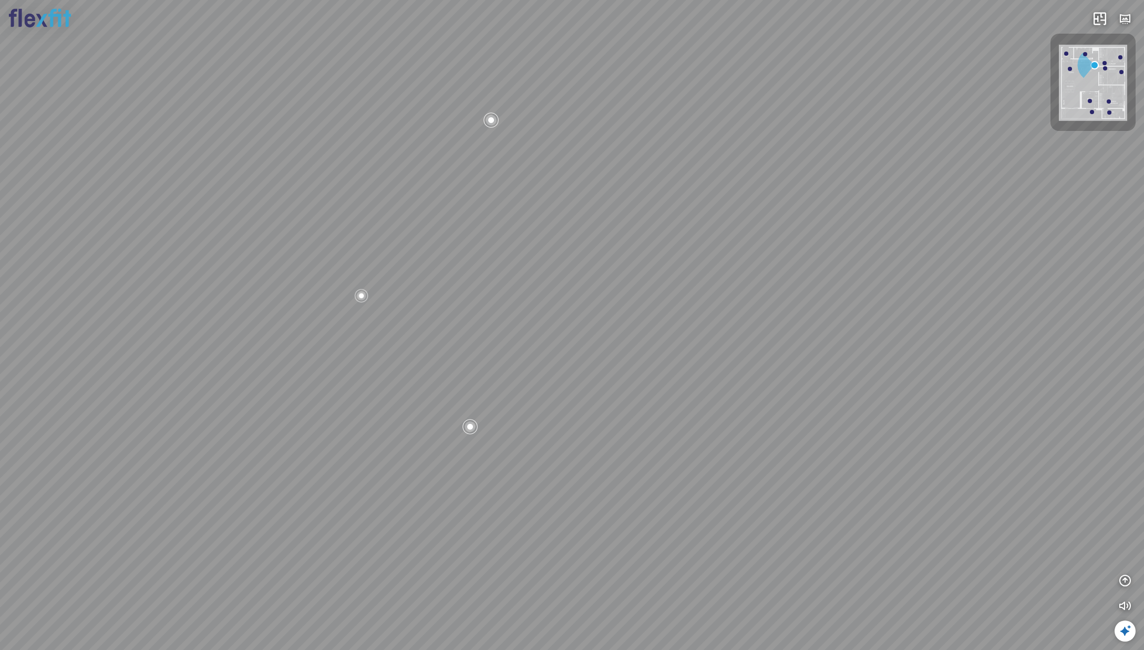
drag, startPoint x: 467, startPoint y: 294, endPoint x: 707, endPoint y: 304, distance: 240.4
click at [706, 304] on div "Bếp WC Phòng ngủ master Phòng ngủ Phòng ngủ" at bounding box center [572, 325] width 1144 height 650
click at [799, 134] on div at bounding box center [800, 130] width 18 height 18
click at [767, 370] on div "Bếp WC Phòng ngủ master Phòng ngủ Phòng ngủ" at bounding box center [572, 325] width 1144 height 650
drag, startPoint x: 500, startPoint y: 469, endPoint x: 663, endPoint y: 395, distance: 179.5
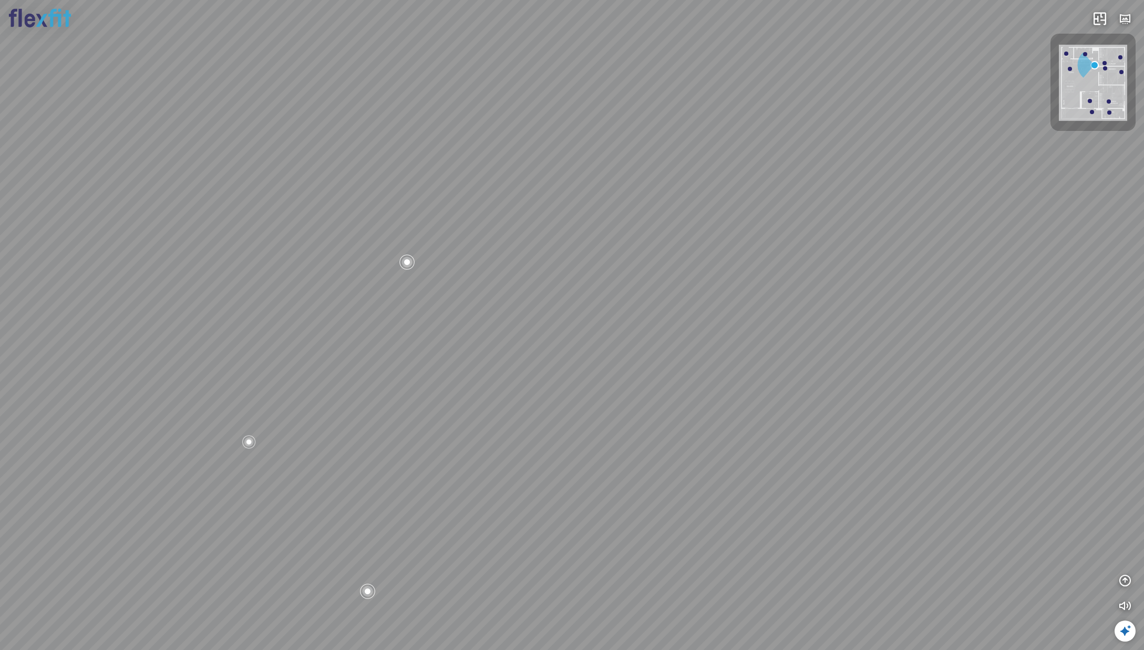
click at [662, 396] on div "Bếp WC Phòng ngủ master Phòng ngủ Phòng ngủ" at bounding box center [572, 325] width 1144 height 650
drag, startPoint x: 541, startPoint y: 408, endPoint x: 853, endPoint y: 400, distance: 311.3
click at [850, 400] on div "Bếp WC Phòng ngủ master Phòng ngủ Phòng ngủ" at bounding box center [572, 325] width 1144 height 650
drag, startPoint x: 792, startPoint y: 384, endPoint x: 876, endPoint y: 372, distance: 85.0
click at [876, 372] on div "Bếp WC Phòng ngủ master Phòng ngủ Phòng ngủ" at bounding box center [572, 325] width 1144 height 650
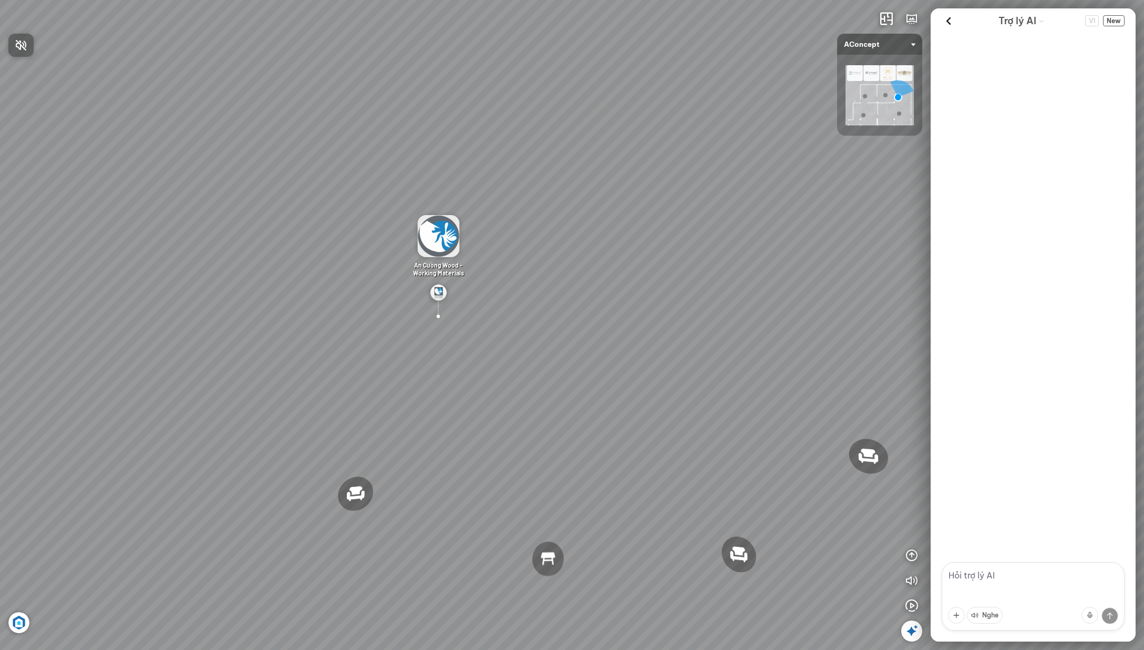
drag, startPoint x: 527, startPoint y: 424, endPoint x: 435, endPoint y: 329, distance: 132.0
click at [435, 329] on div at bounding box center [572, 325] width 1144 height 650
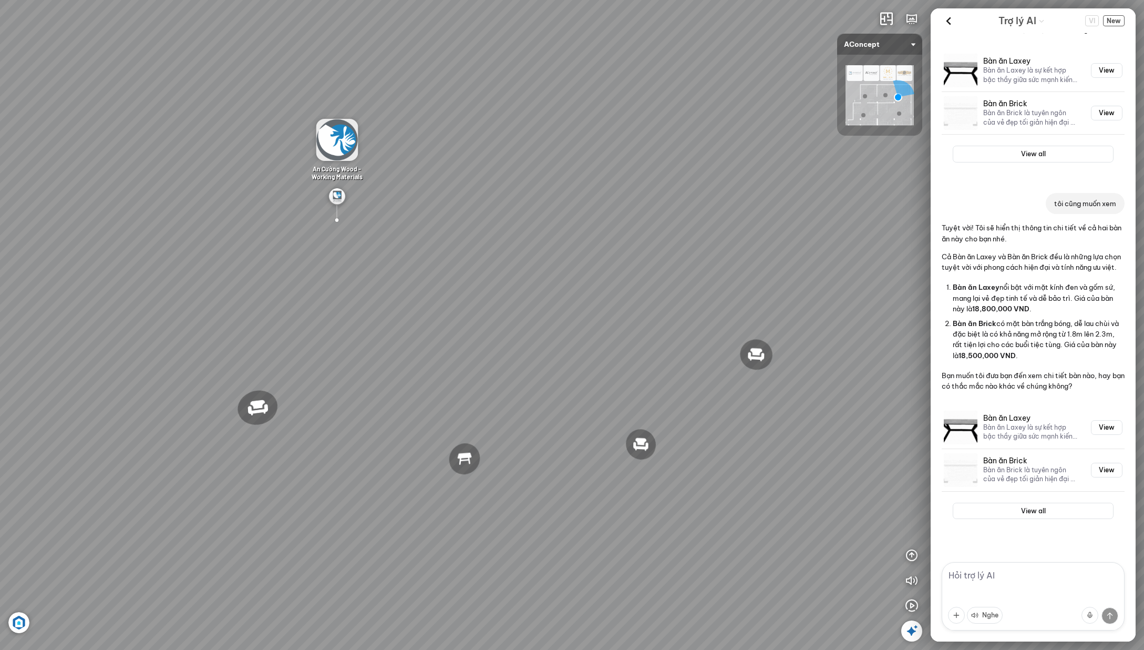
drag, startPoint x: 649, startPoint y: 439, endPoint x: 563, endPoint y: 348, distance: 125.3
click at [562, 346] on div "Đèn [PERSON_NAME] 5.300.000 VND Giường ngủ Palima 19.000.000 VND Ghế thư giãn N…" at bounding box center [572, 325] width 1144 height 650
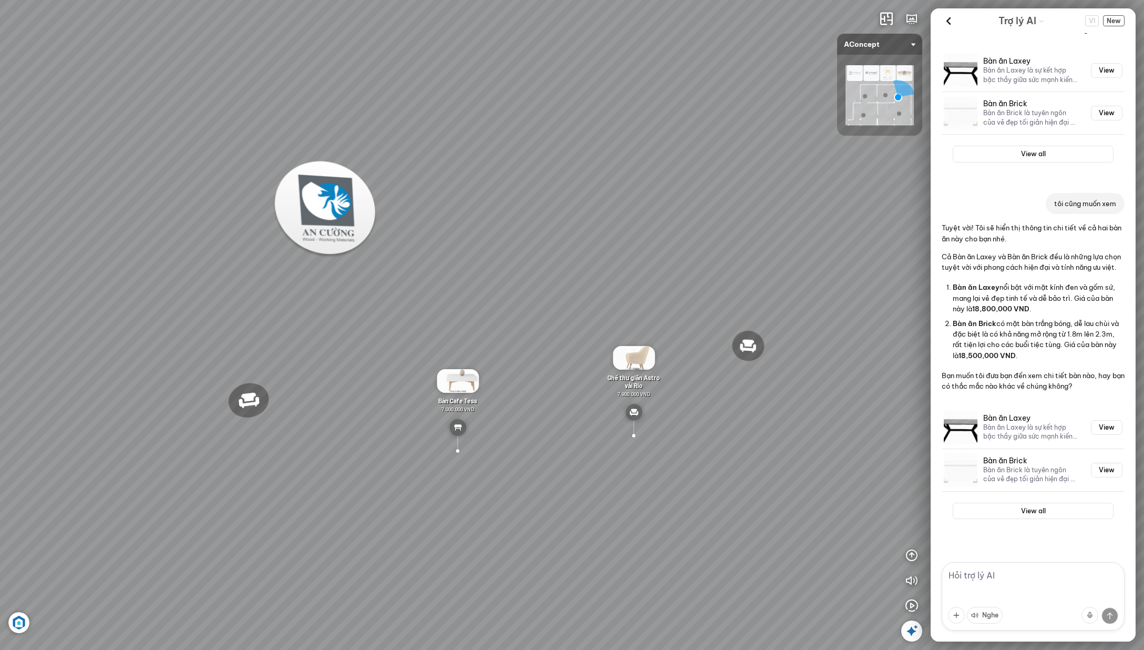
click at [635, 434] on div at bounding box center [634, 435] width 32 height 34
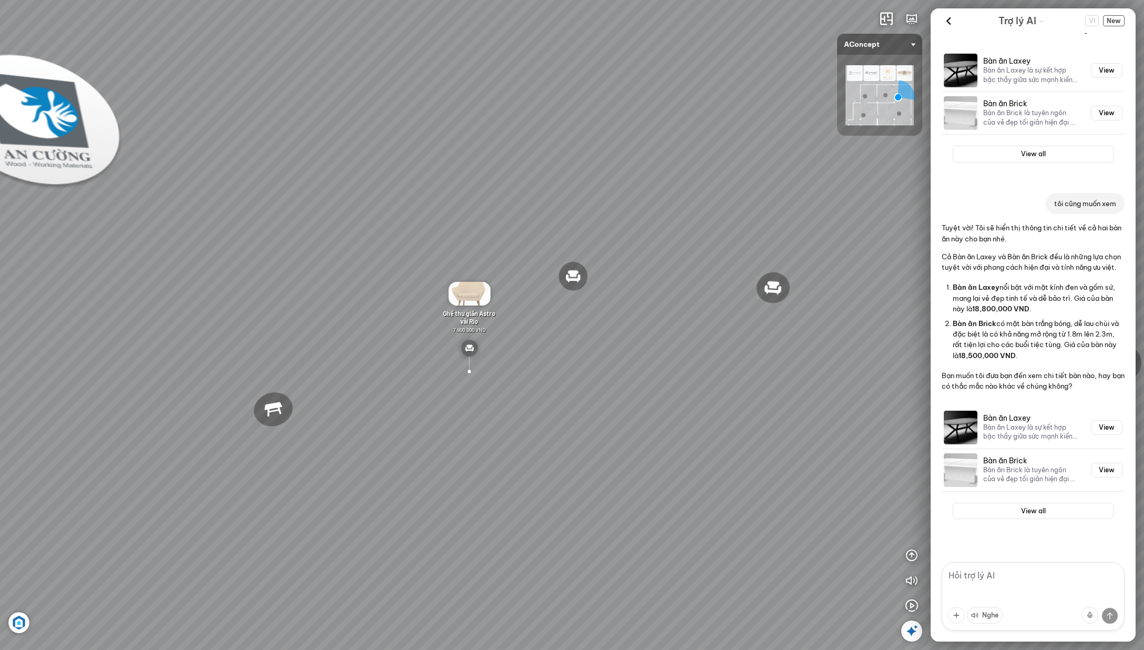
click at [467, 301] on img at bounding box center [469, 294] width 42 height 24
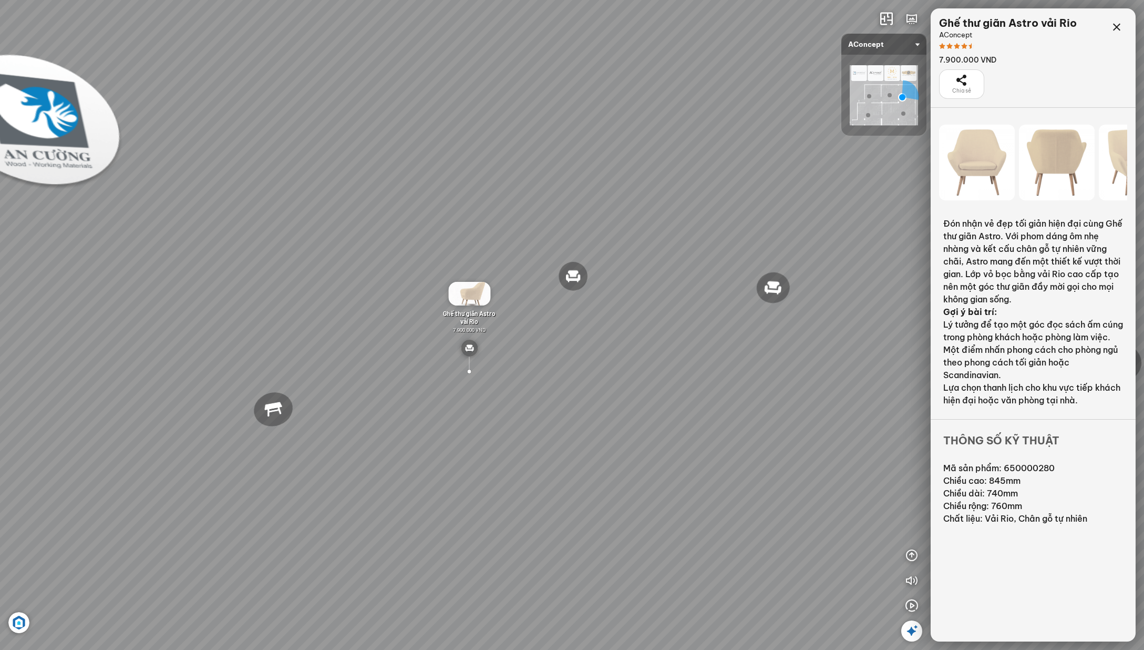
scroll to position [22834, 0]
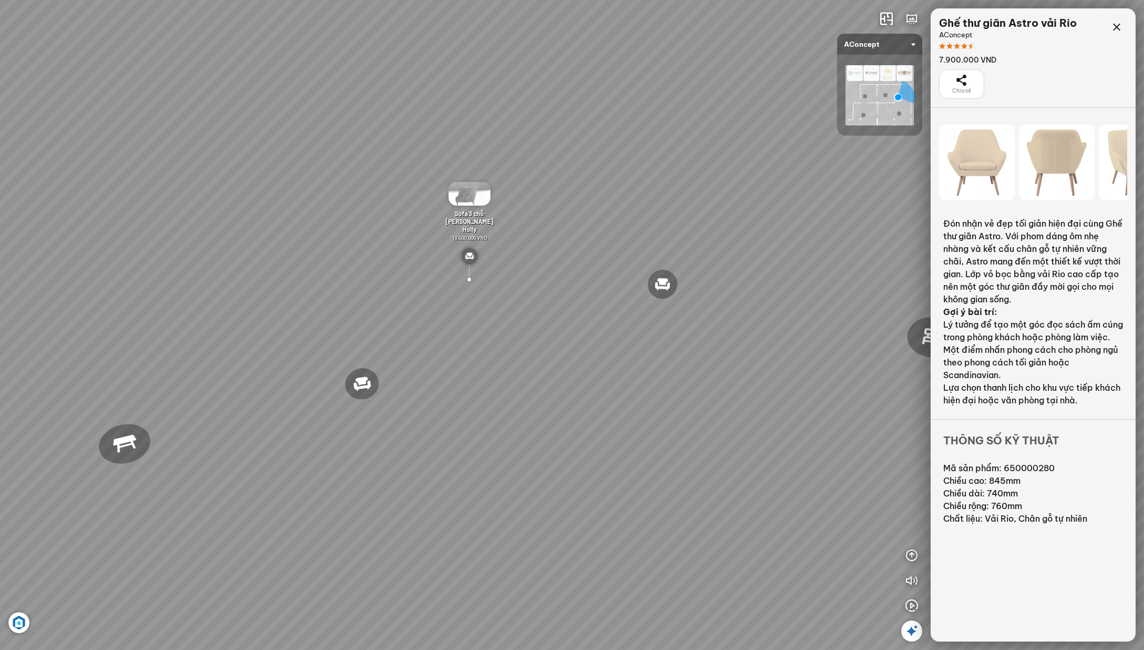
drag, startPoint x: 437, startPoint y: 365, endPoint x: 553, endPoint y: 379, distance: 116.5
click at [553, 379] on div "Đèn [PERSON_NAME] 5.300.000 VND Giường ngủ Palima 19.000.000 VND Ghế thư giãn N…" at bounding box center [572, 325] width 1144 height 650
drag, startPoint x: 707, startPoint y: 427, endPoint x: 582, endPoint y: 401, distance: 127.3
click at [582, 401] on div "Đèn [PERSON_NAME] 5.300.000 VND Giường ngủ Palima 19.000.000 VND Ghế thư giãn N…" at bounding box center [572, 325] width 1144 height 650
drag, startPoint x: 627, startPoint y: 315, endPoint x: 686, endPoint y: 319, distance: 59.0
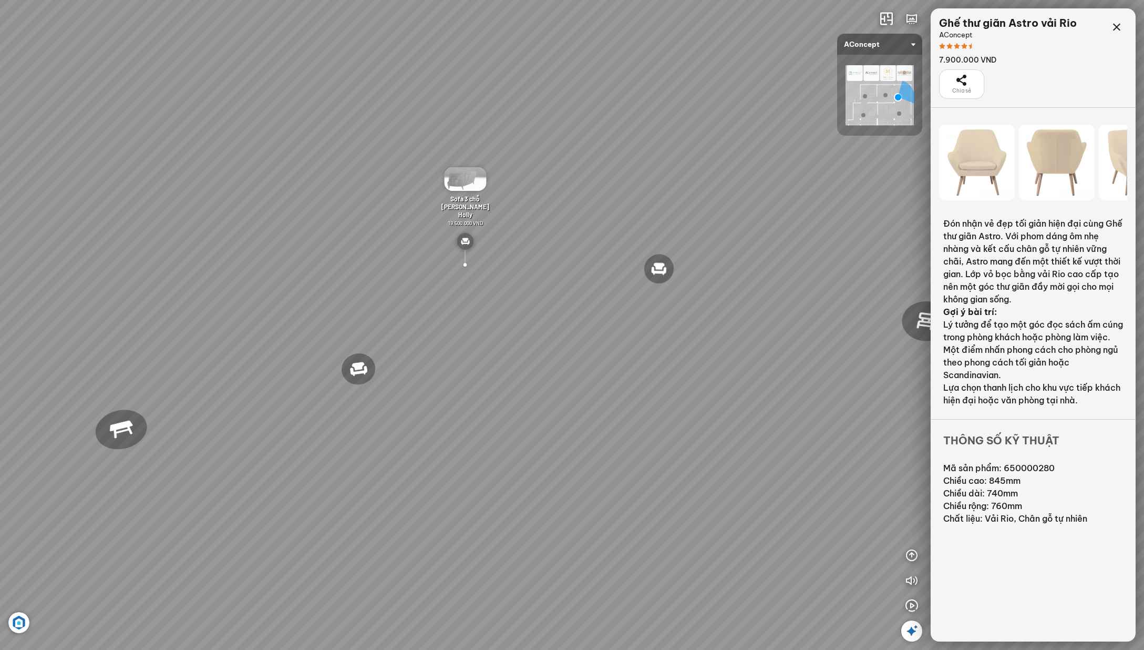
click at [670, 321] on div "Đèn [PERSON_NAME] 5.300.000 VND Giường ngủ Palima 19.000.000 VND Ghế thư giãn N…" at bounding box center [572, 325] width 1144 height 650
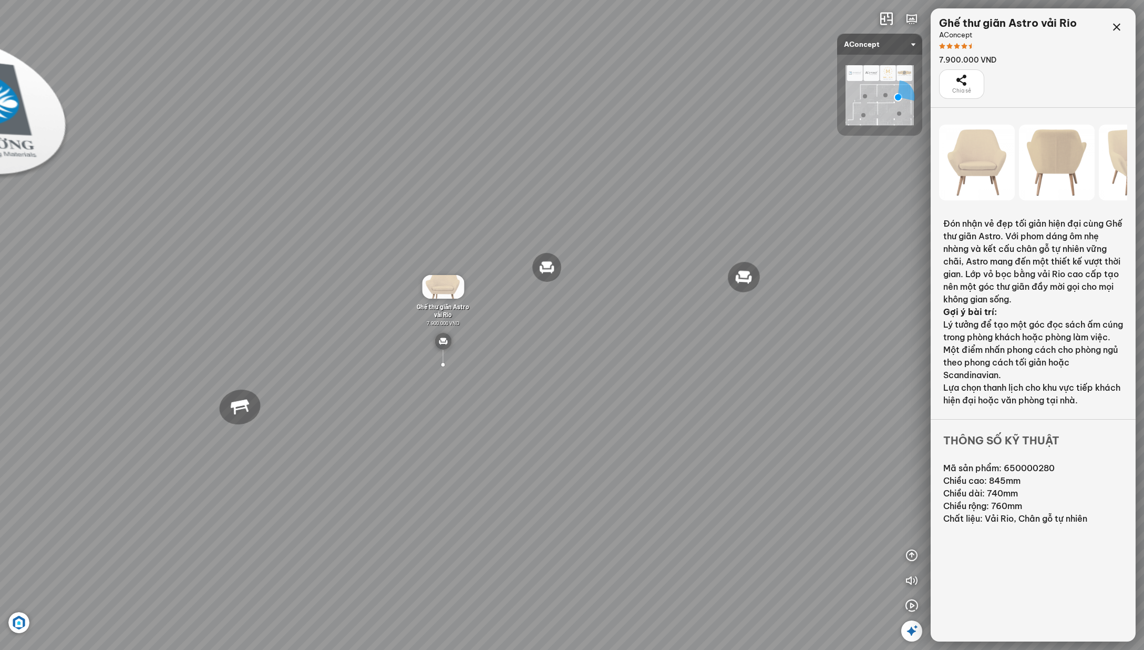
drag, startPoint x: 338, startPoint y: 352, endPoint x: 407, endPoint y: 348, distance: 68.9
click at [407, 348] on div "Đèn [PERSON_NAME] 5.300.000 VND Giường ngủ Palima 19.000.000 VND Ghế thư giãn N…" at bounding box center [572, 325] width 1144 height 650
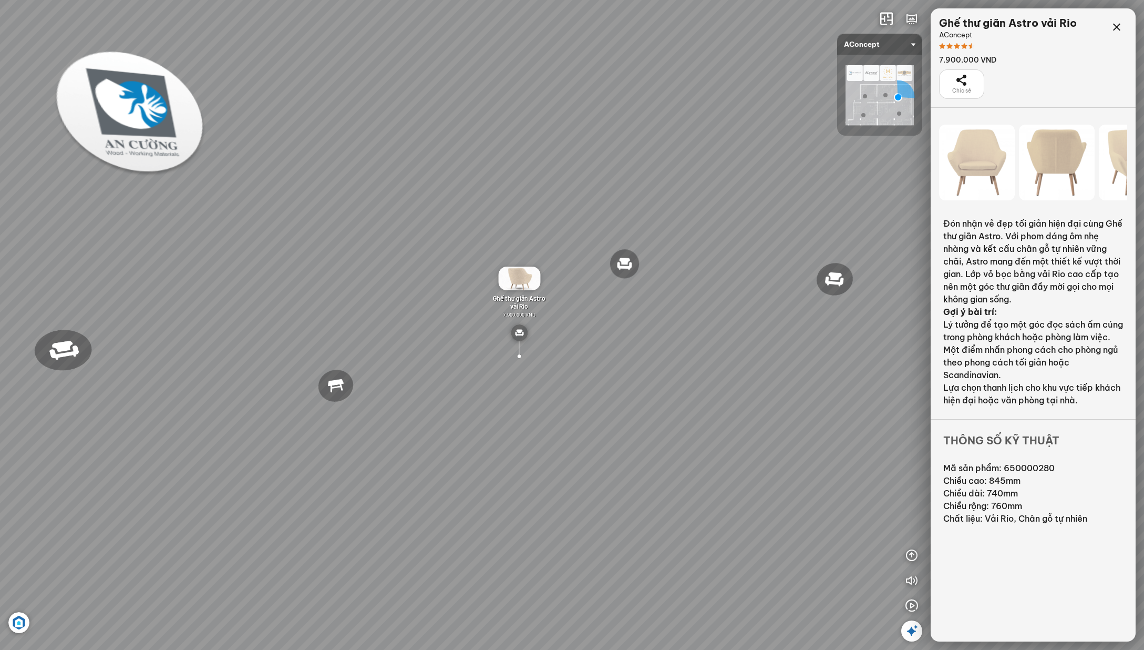
drag, startPoint x: 337, startPoint y: 358, endPoint x: 410, endPoint y: 357, distance: 73.1
click at [410, 357] on div "Đèn [PERSON_NAME] 5.300.000 VND Giường ngủ Palima 19.000.000 VND Ghế thư giãn N…" at bounding box center [572, 325] width 1144 height 650
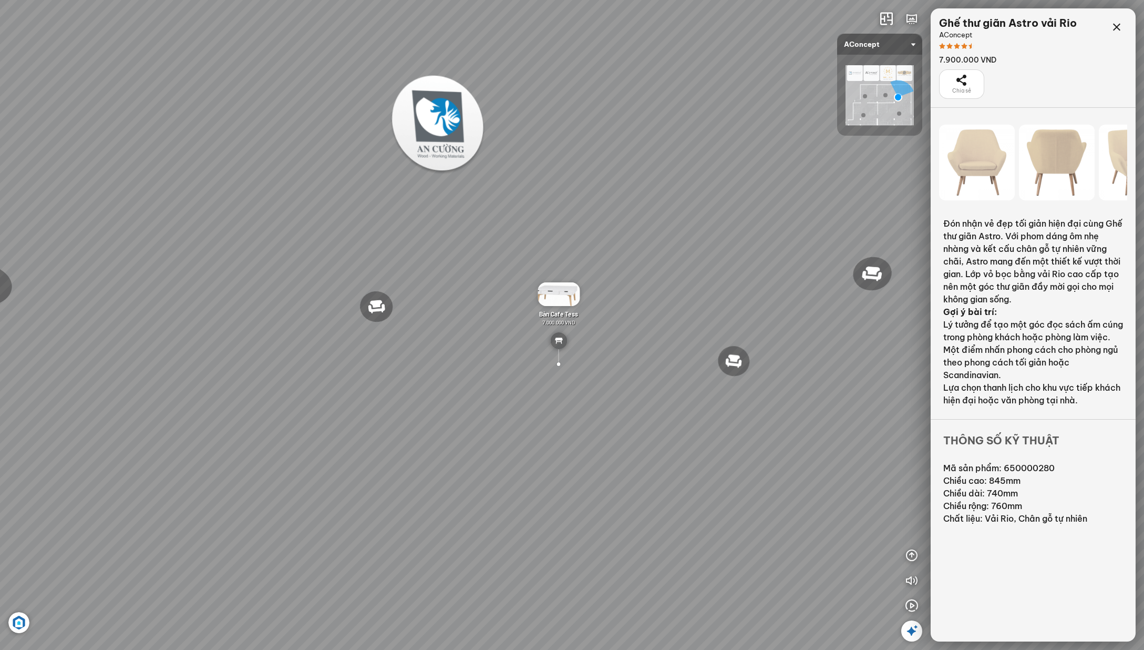
drag, startPoint x: 322, startPoint y: 365, endPoint x: 618, endPoint y: 375, distance: 295.5
click at [618, 375] on div "Đèn [PERSON_NAME] 5.300.000 VND Giường ngủ Palima 19.000.000 VND Ghế thư giãn N…" at bounding box center [572, 325] width 1144 height 650
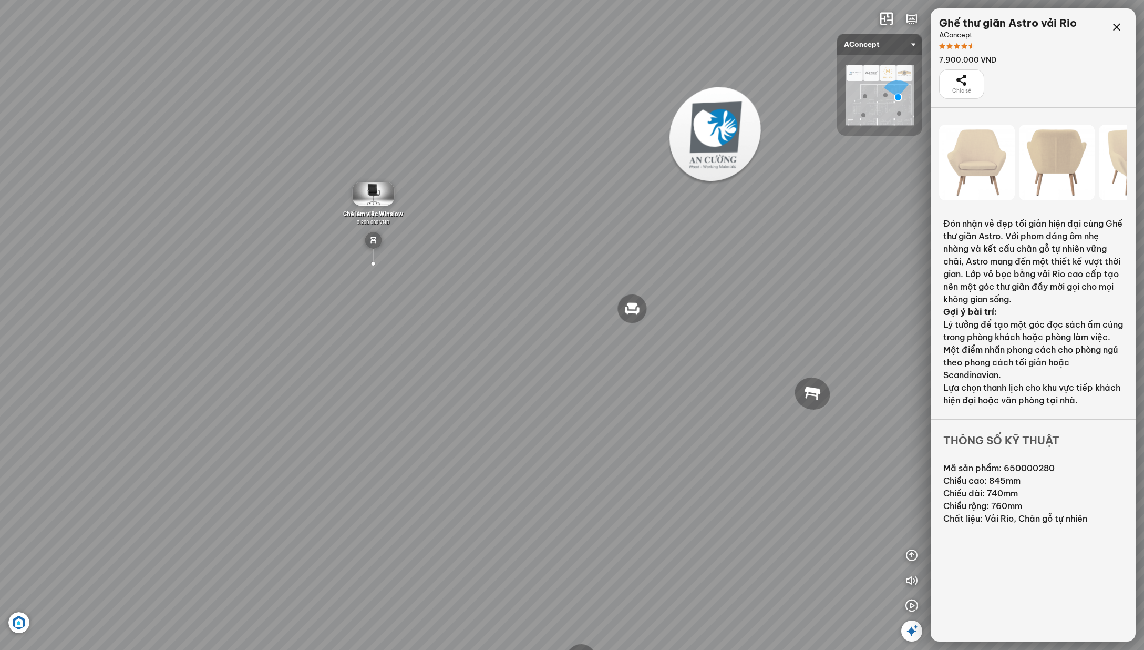
drag, startPoint x: 624, startPoint y: 398, endPoint x: 426, endPoint y: 395, distance: 197.7
click at [427, 395] on div "Đèn [PERSON_NAME] 5.300.000 VND Giường ngủ Palima 19.000.000 VND Ghế thư giãn N…" at bounding box center [572, 325] width 1144 height 650
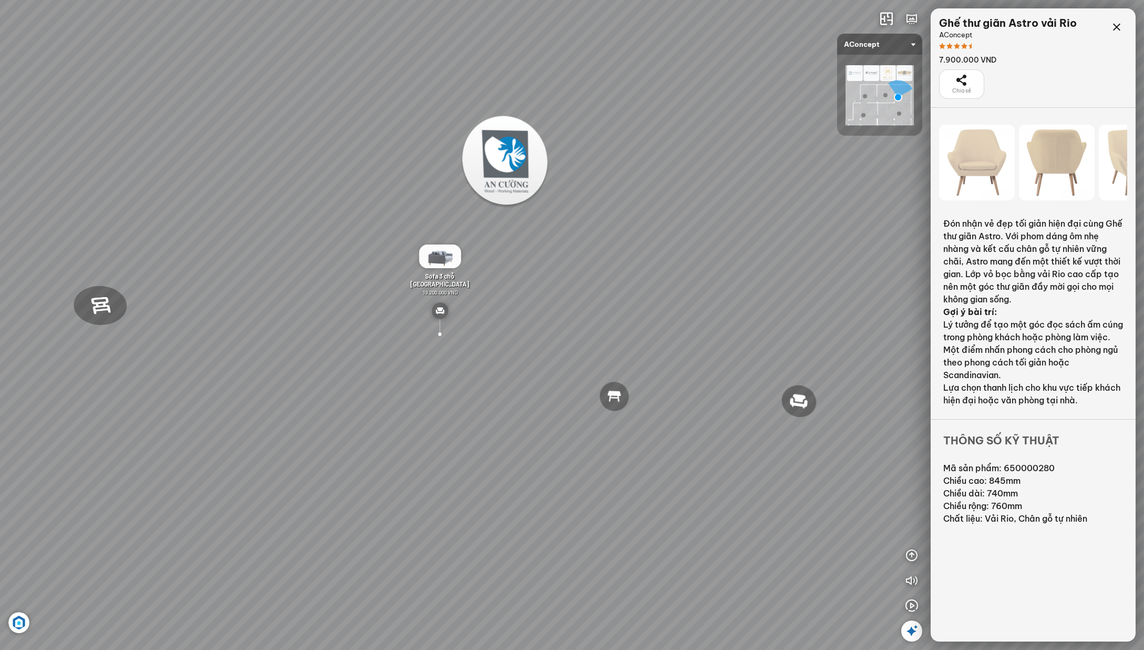
drag, startPoint x: 512, startPoint y: 453, endPoint x: 408, endPoint y: 469, distance: 105.9
click at [411, 469] on div "Đèn [PERSON_NAME] 5.300.000 VND Giường ngủ Palima 19.000.000 VND Ghế thư giãn N…" at bounding box center [572, 325] width 1144 height 650
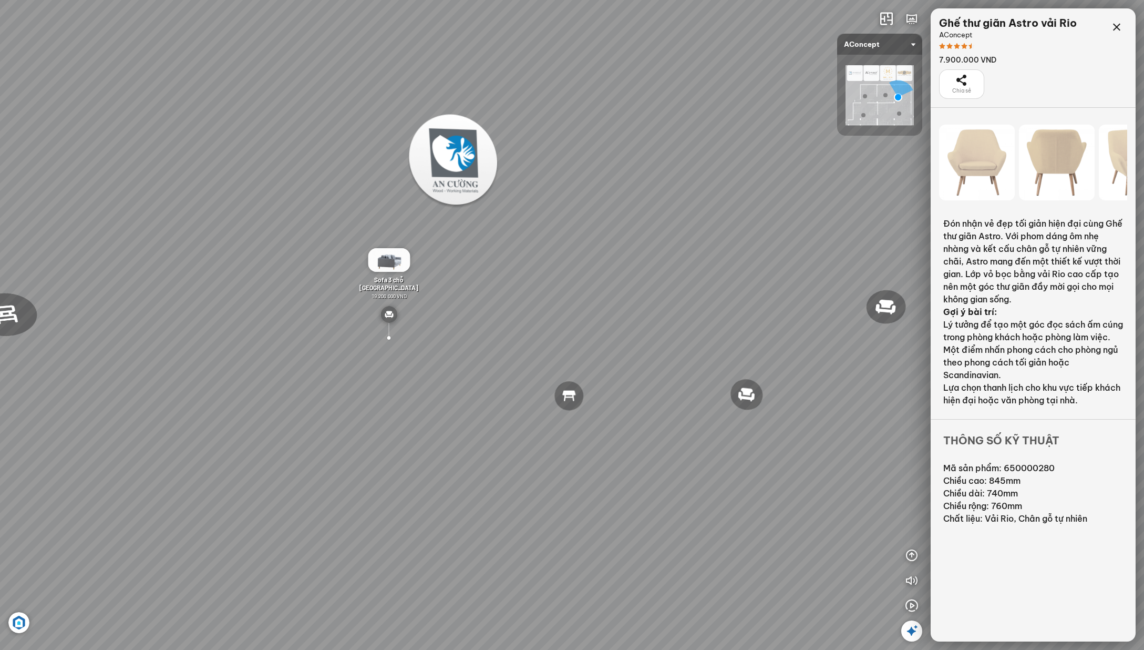
drag, startPoint x: 704, startPoint y: 482, endPoint x: 529, endPoint y: 480, distance: 174.5
click at [529, 480] on div "Đèn [PERSON_NAME] 5.300.000 VND Giường ngủ Palima 19.000.000 VND Ghế thư giãn N…" at bounding box center [572, 325] width 1144 height 650
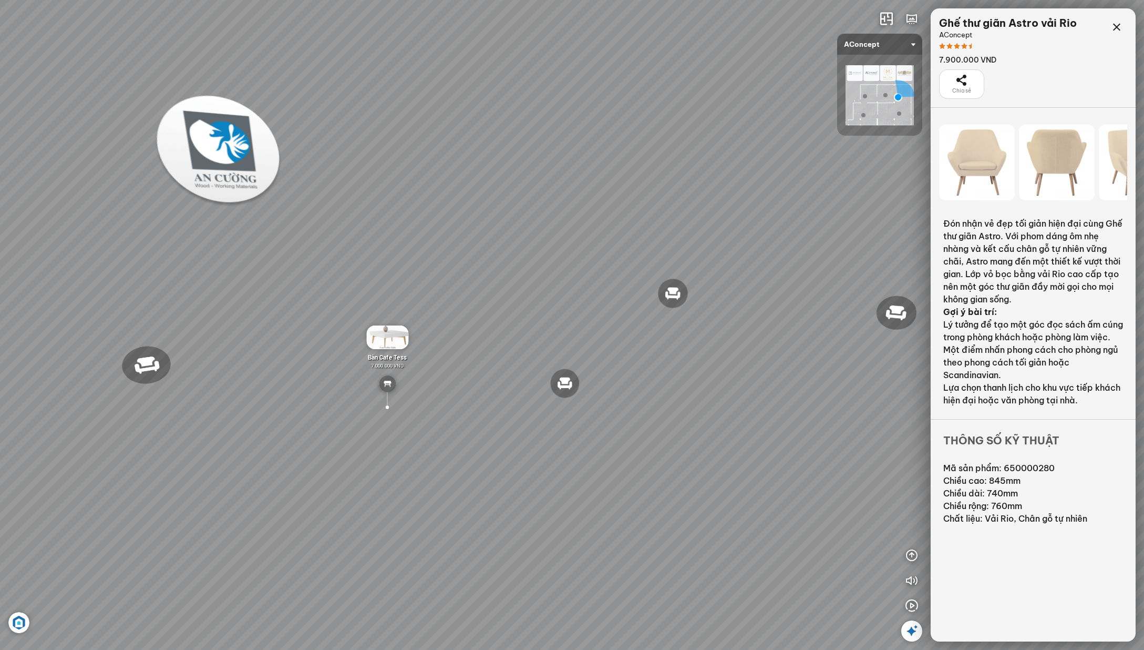
click at [381, 337] on img at bounding box center [387, 337] width 42 height 24
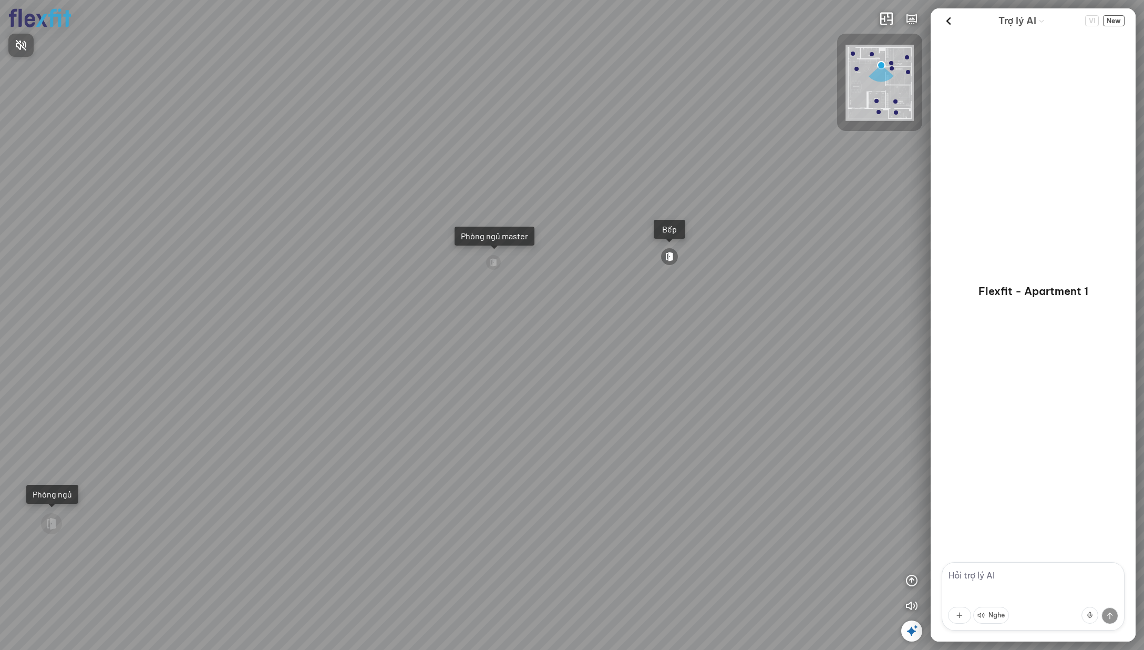
drag, startPoint x: 619, startPoint y: 385, endPoint x: 350, endPoint y: 361, distance: 270.2
click at [350, 361] on div at bounding box center [572, 325] width 1144 height 650
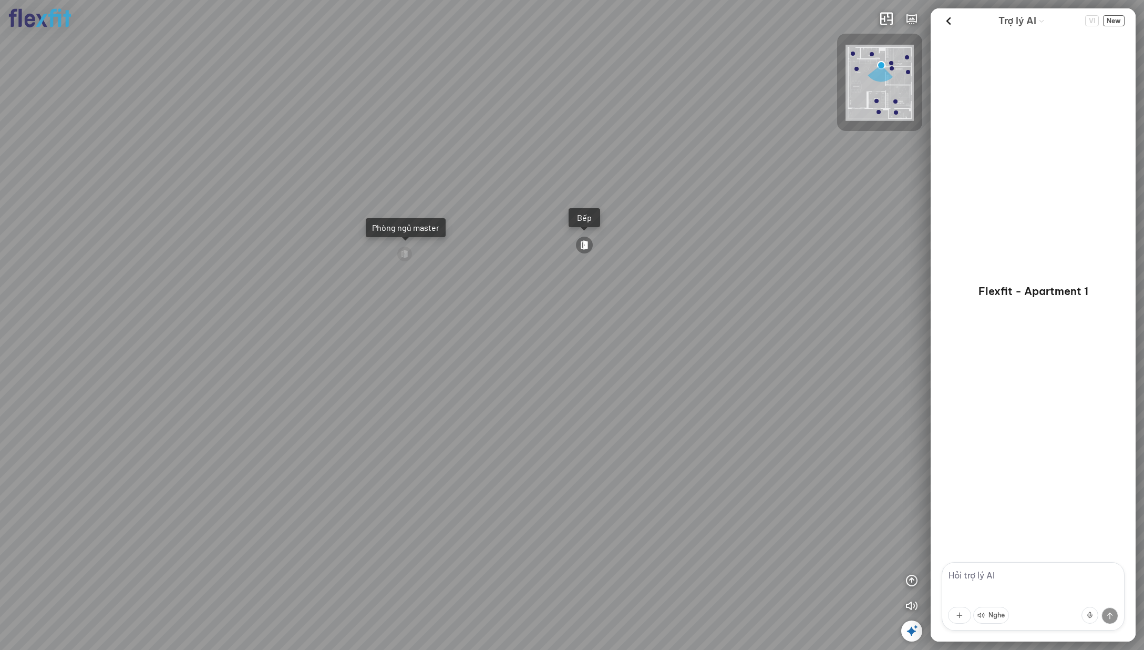
drag, startPoint x: 563, startPoint y: 360, endPoint x: 483, endPoint y: 353, distance: 80.2
click at [483, 353] on div "Bếp WC Phòng ngủ master Phòng ngủ Phòng ngủ" at bounding box center [572, 325] width 1144 height 650
drag, startPoint x: 723, startPoint y: 315, endPoint x: 425, endPoint y: 285, distance: 299.0
click at [438, 288] on div "Bếp WC Phòng ngủ master Phòng ngủ Phòng ngủ" at bounding box center [572, 325] width 1144 height 650
click at [517, 369] on div at bounding box center [517, 371] width 18 height 18
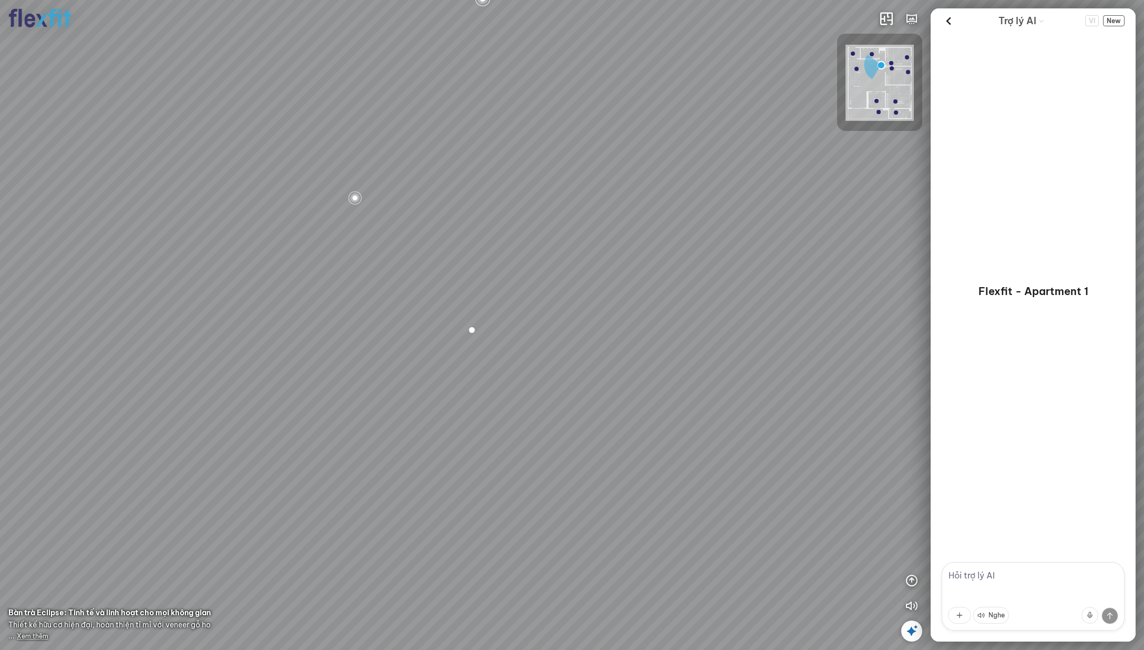
click at [357, 199] on div at bounding box center [355, 198] width 16 height 16
